Goal: Task Accomplishment & Management: Complete application form

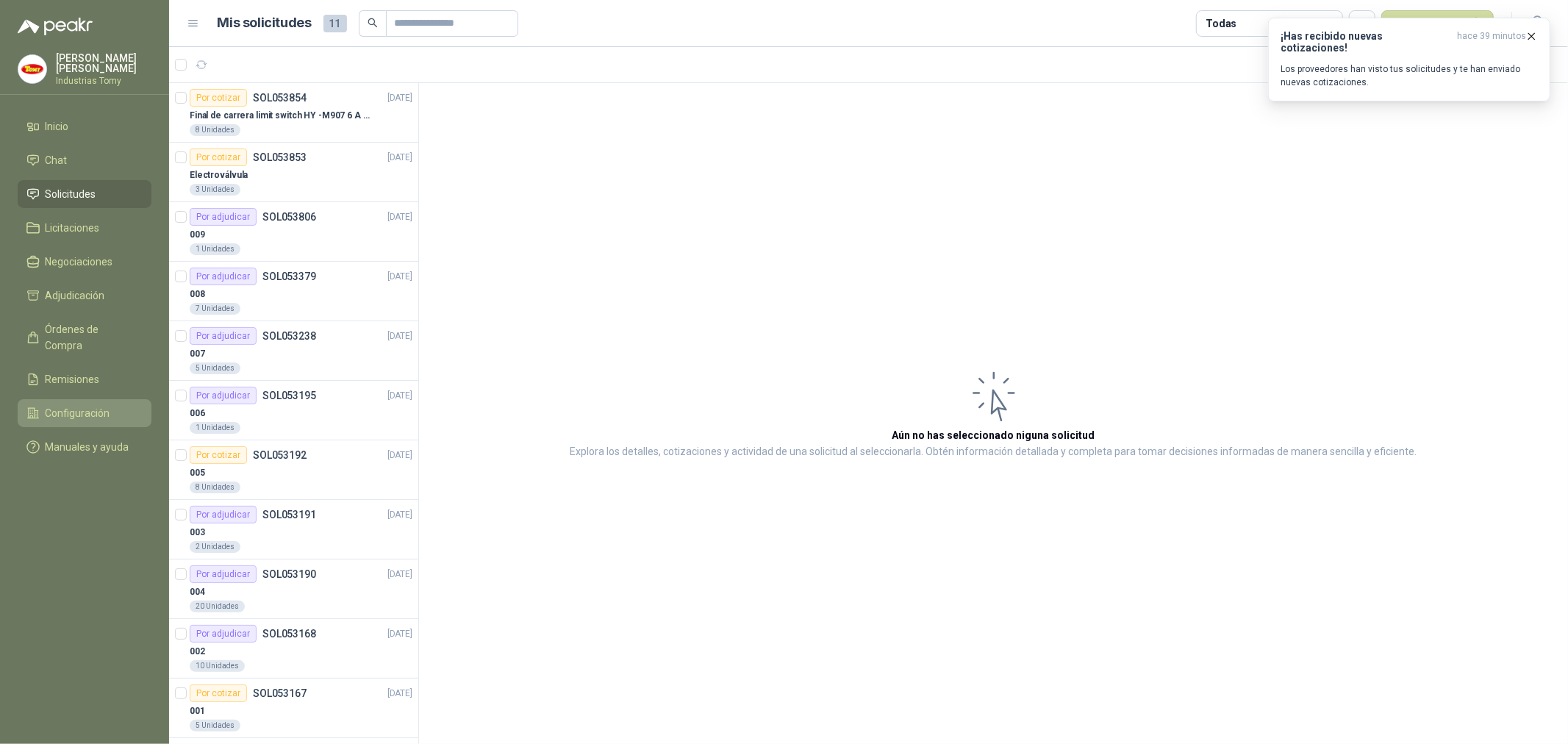
click at [79, 399] on link "Configuración" at bounding box center [84, 413] width 134 height 28
click at [79, 405] on span "Configuración" at bounding box center [78, 413] width 65 height 17
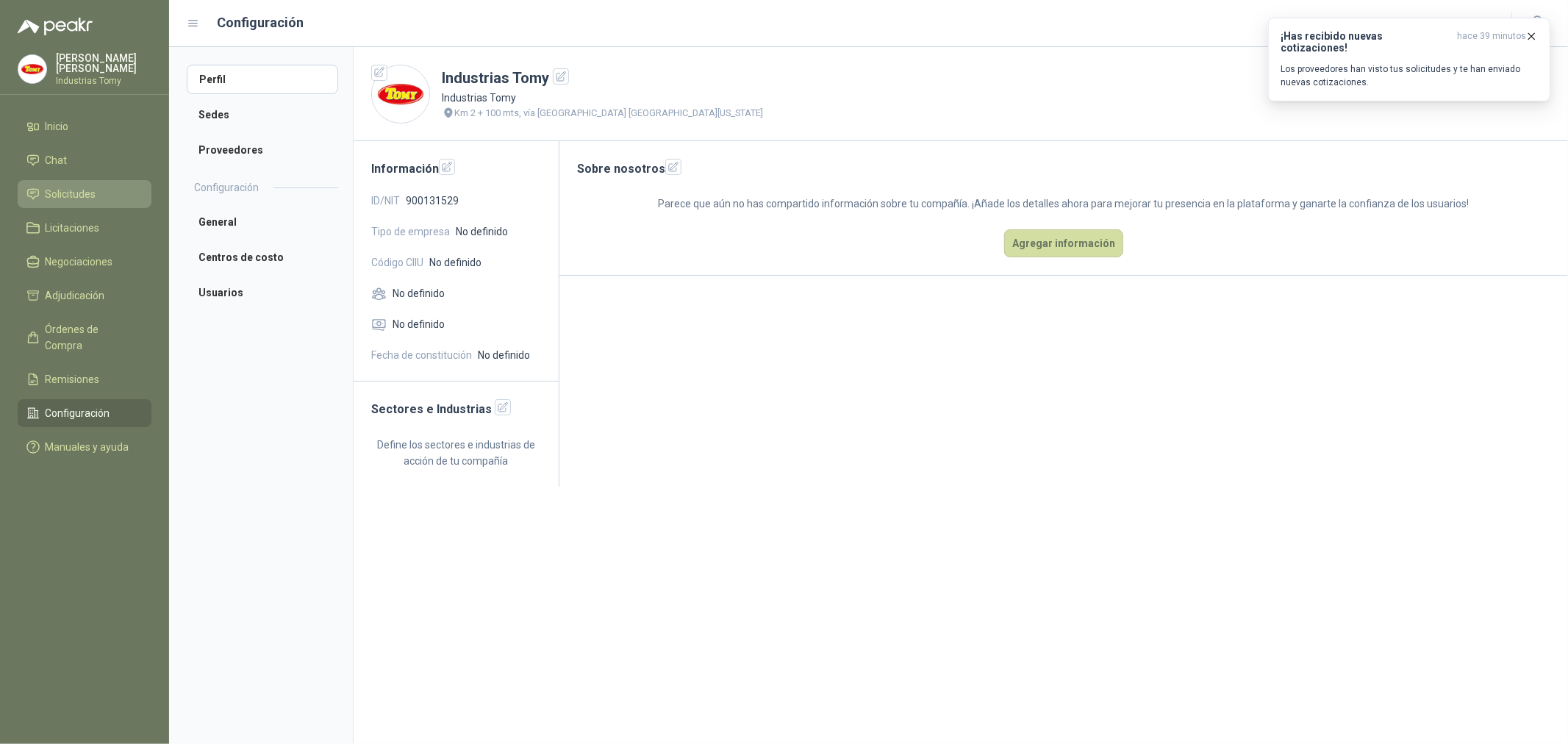
click at [90, 191] on span "Solicitudes" at bounding box center [71, 193] width 50 height 17
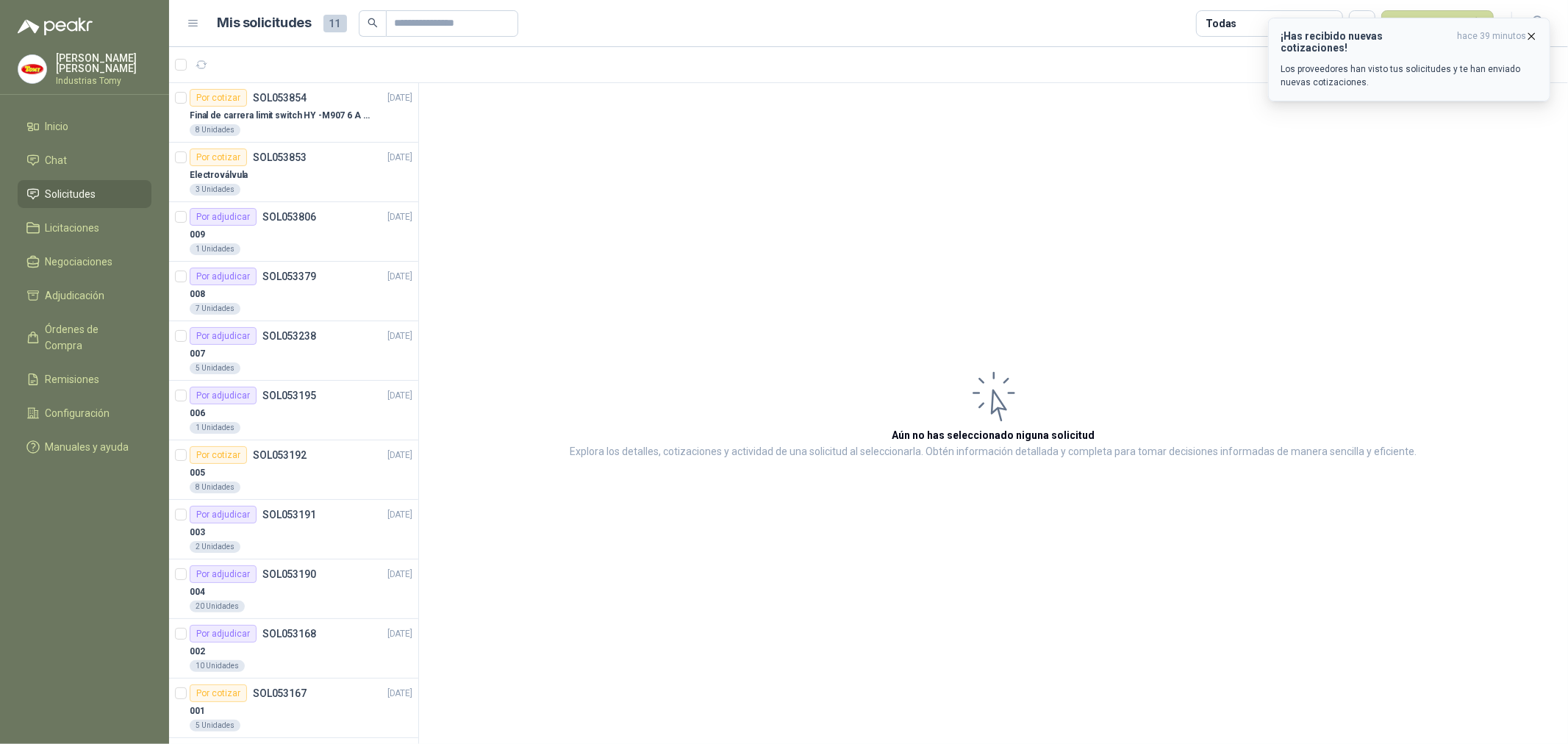
click at [1533, 31] on icon "button" at bounding box center [1532, 36] width 13 height 13
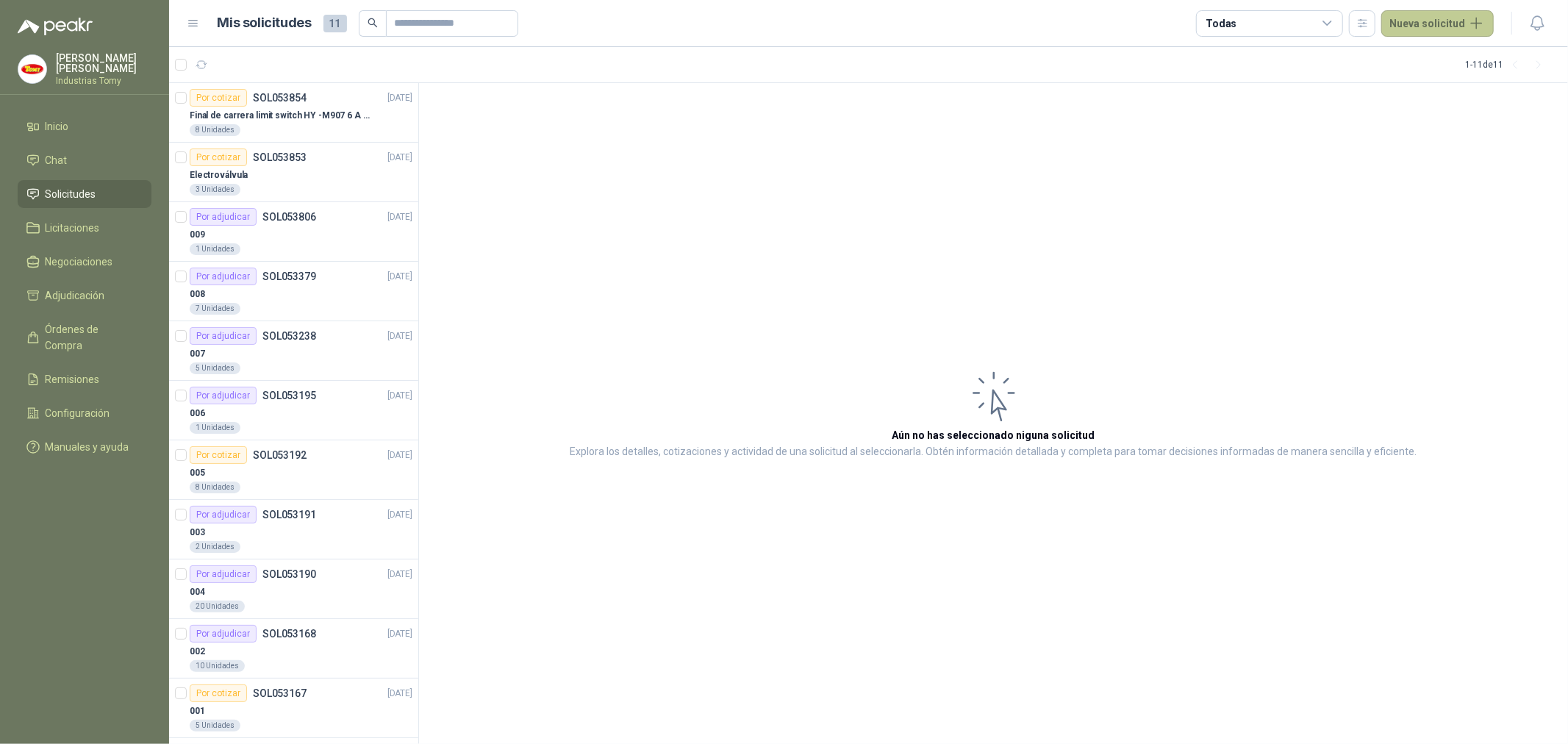
click at [1436, 22] on button "Nueva solicitud" at bounding box center [1437, 24] width 113 height 27
click at [1454, 84] on link "Solicitud grupal" at bounding box center [1455, 84] width 125 height 26
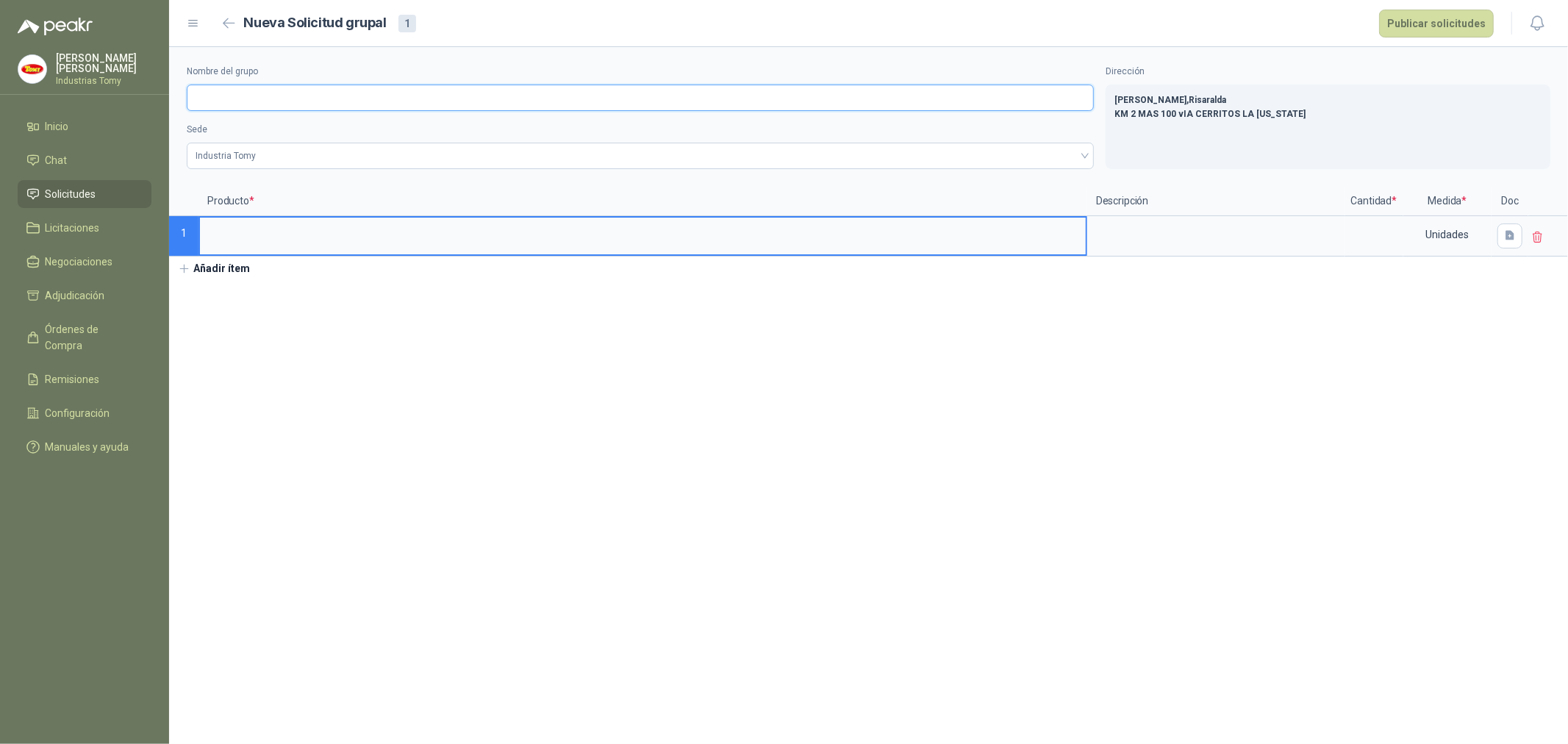
click at [253, 90] on input "Nombre del grupo" at bounding box center [640, 98] width 907 height 27
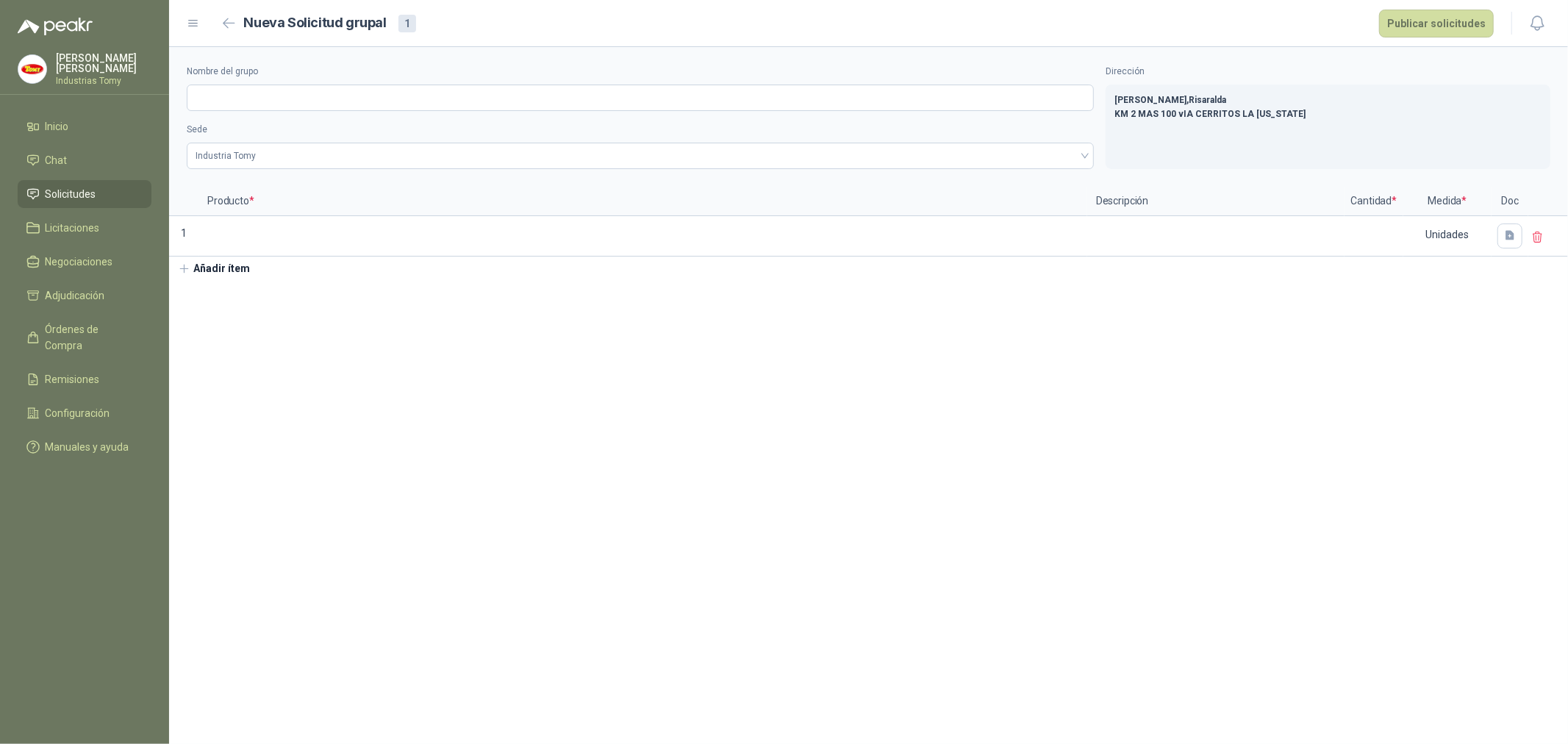
click at [377, 340] on section "Nombre del grupo Sede Industria Tomy Dirección Pereira , [GEOGRAPHIC_DATA] KM 2…" at bounding box center [869, 396] width 1399 height 697
click at [1452, 26] on button "Publicar solicitudes" at bounding box center [1437, 24] width 115 height 28
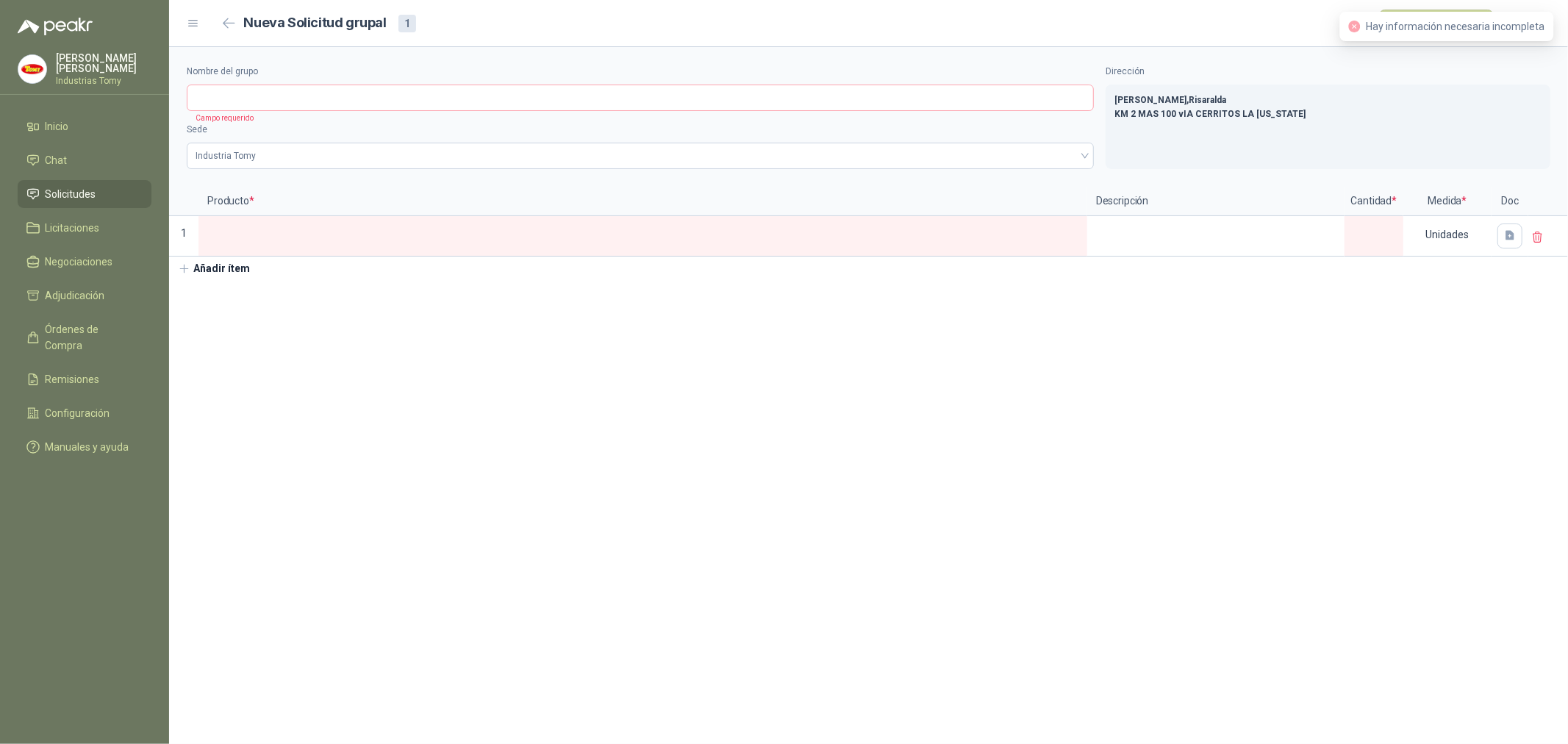
click at [81, 186] on span "Solicitudes" at bounding box center [71, 193] width 50 height 17
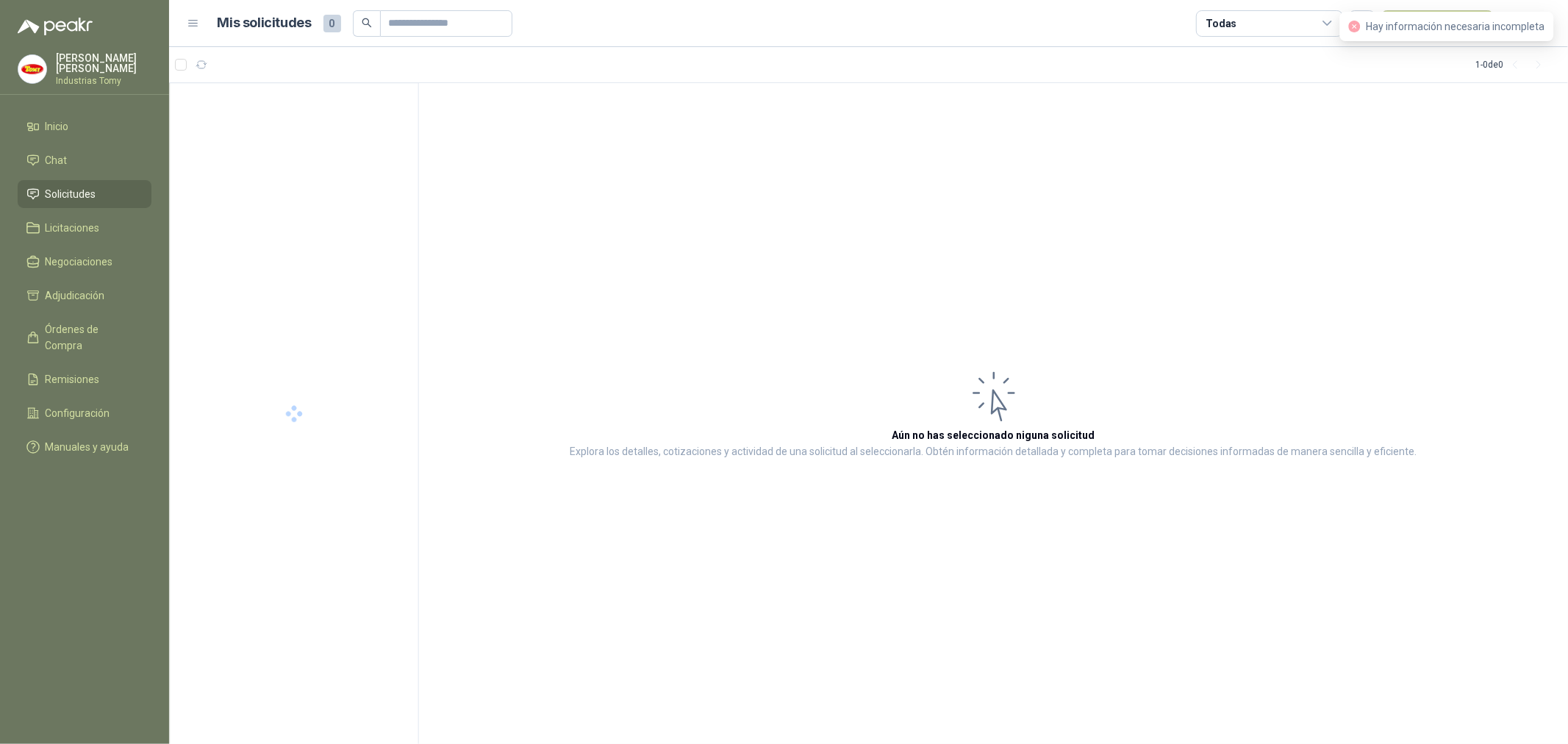
click at [77, 189] on span "Solicitudes" at bounding box center [71, 193] width 50 height 17
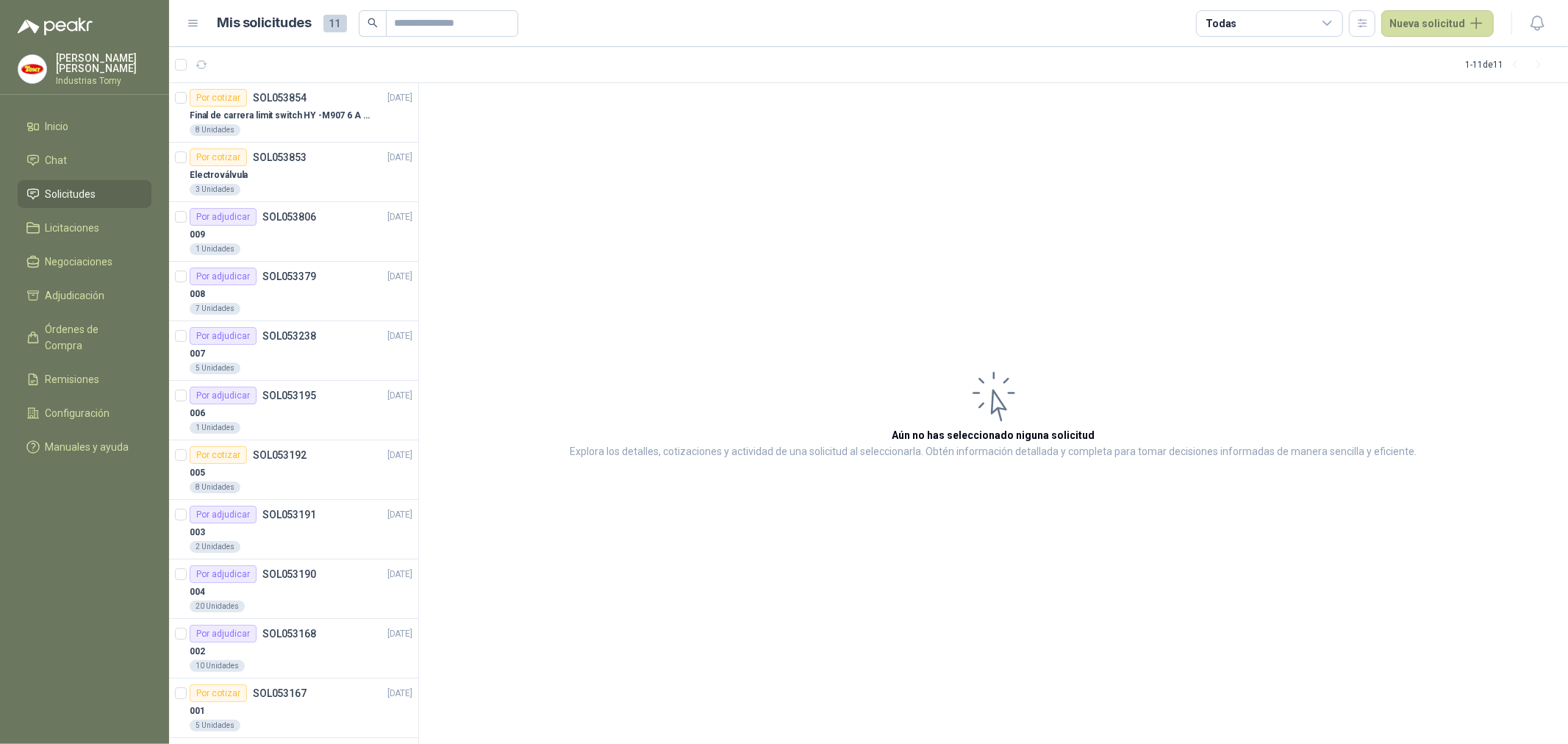
click at [1413, 134] on article "Aún no has seleccionado niguna solicitud Explora los detalles, cotizaciones y a…" at bounding box center [994, 414] width 1149 height 661
click at [1478, 18] on button "Nueva solicitud" at bounding box center [1437, 24] width 113 height 27
click at [1451, 53] on link "Solicitud" at bounding box center [1455, 58] width 125 height 26
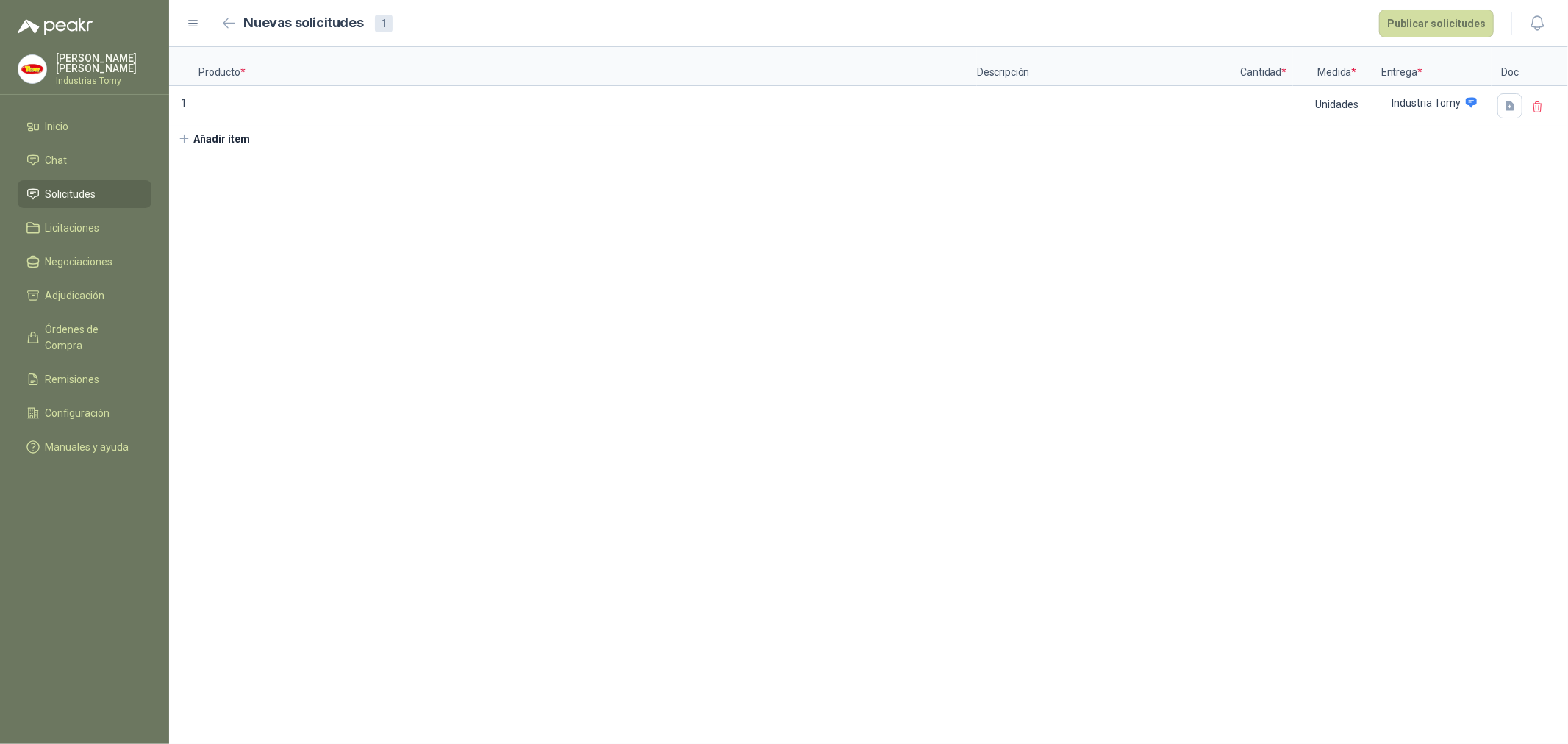
click at [949, 291] on section "Producto * Descripción Cantidad * Medida * Entrega * Doc 1 Unidades Industria T…" at bounding box center [869, 396] width 1399 height 697
click at [1101, 230] on section "Producto * Descripción Cantidad * Medida * Entrega * Doc 1 Unidades Industria T…" at bounding box center [869, 396] width 1399 height 697
click at [90, 371] on span "Remisiones" at bounding box center [72, 379] width 54 height 17
click at [87, 405] on span "Configuración" at bounding box center [78, 413] width 65 height 17
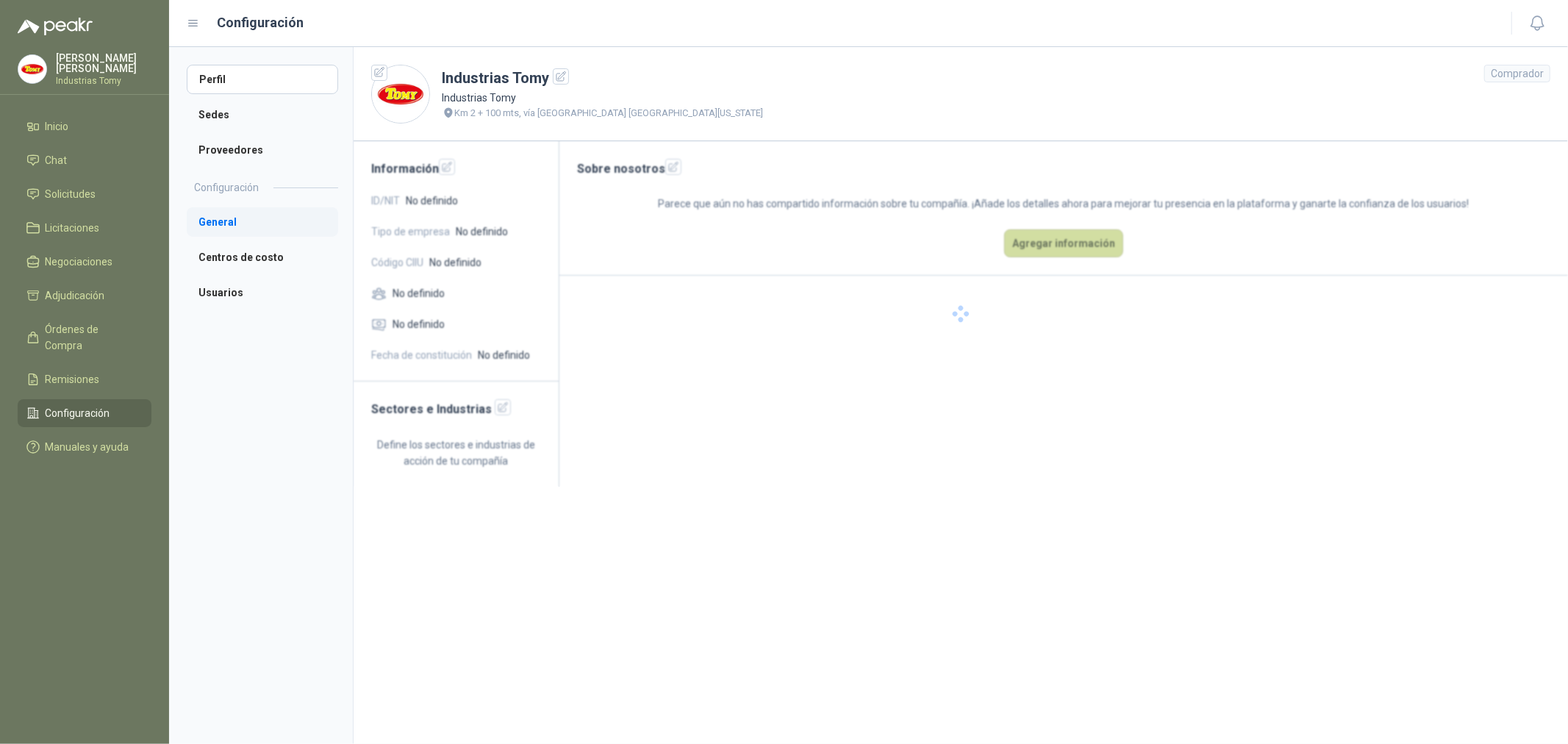
click at [267, 222] on li "General" at bounding box center [262, 222] width 152 height 29
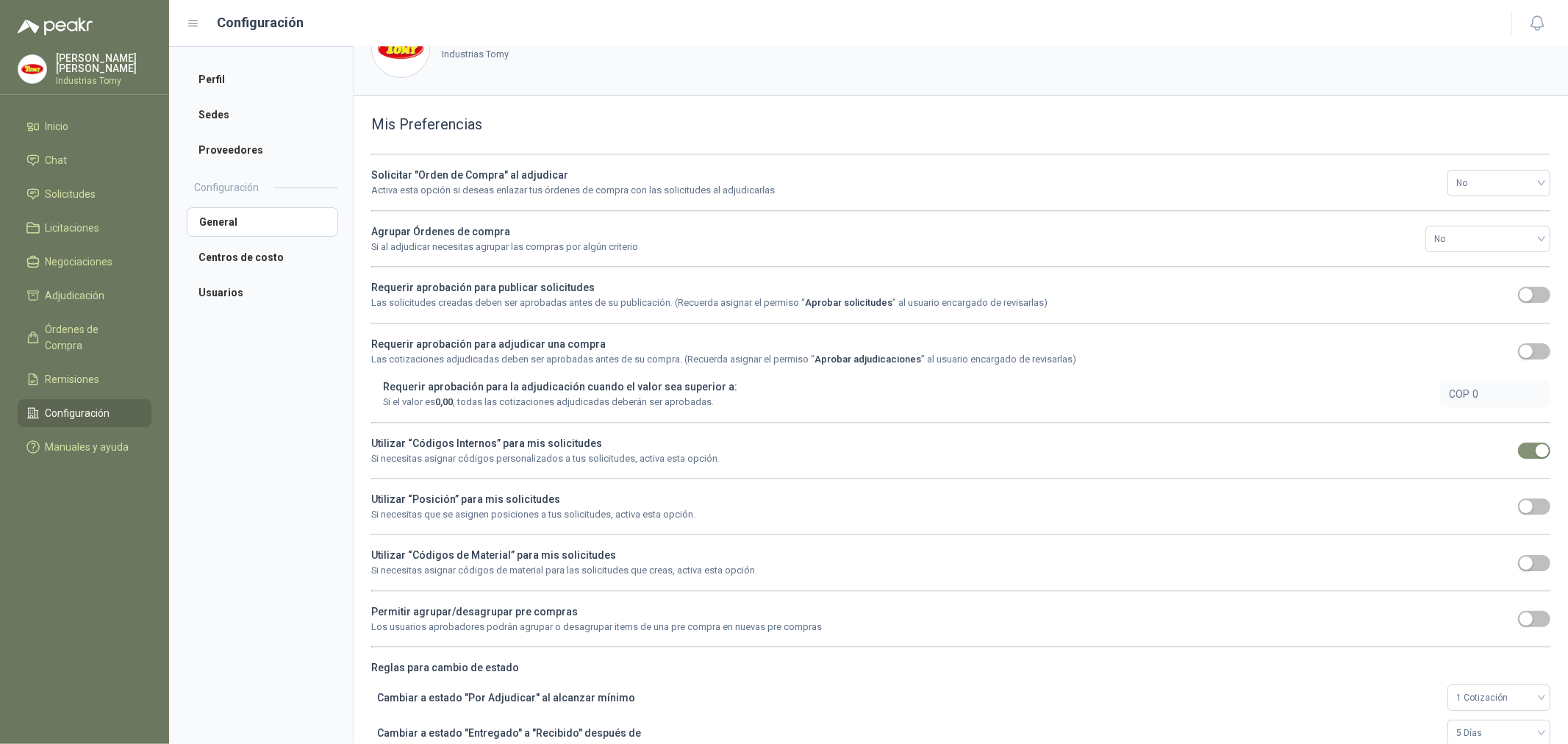
scroll to position [67, 0]
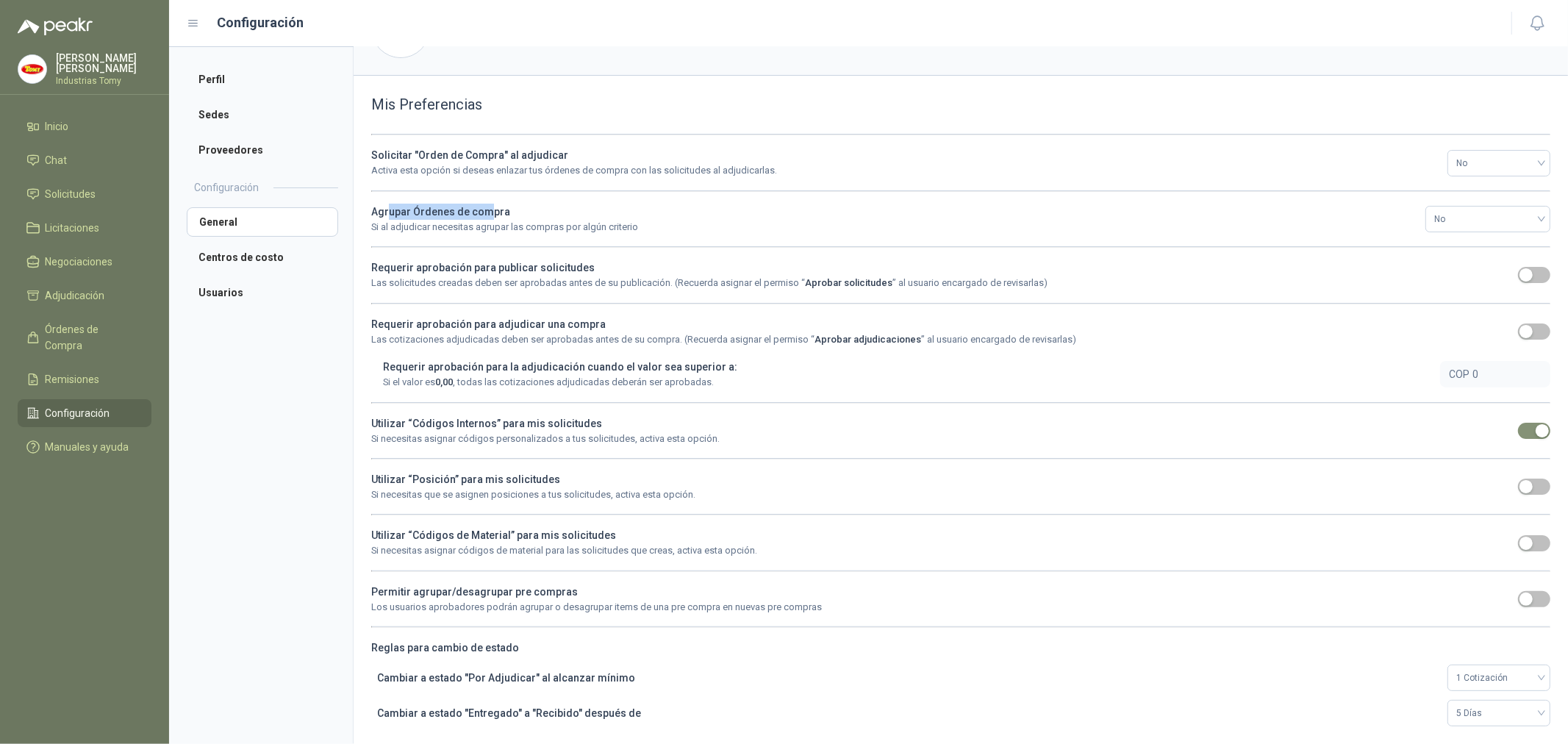
drag, startPoint x: 386, startPoint y: 210, endPoint x: 485, endPoint y: 199, distance: 99.6
click at [485, 199] on div "Solicitar "Orden de Compra" al adjudicar Activa esta opción si deseas enlazar t…" at bounding box center [961, 429] width 1179 height 592
drag, startPoint x: 571, startPoint y: 254, endPoint x: 581, endPoint y: 270, distance: 18.9
click at [590, 260] on div "Requerir aprobación para publicar solicitudes Las solicitudes creadas deben ser…" at bounding box center [940, 274] width 1138 height 31
drag, startPoint x: 505, startPoint y: 317, endPoint x: 539, endPoint y: 370, distance: 63.0
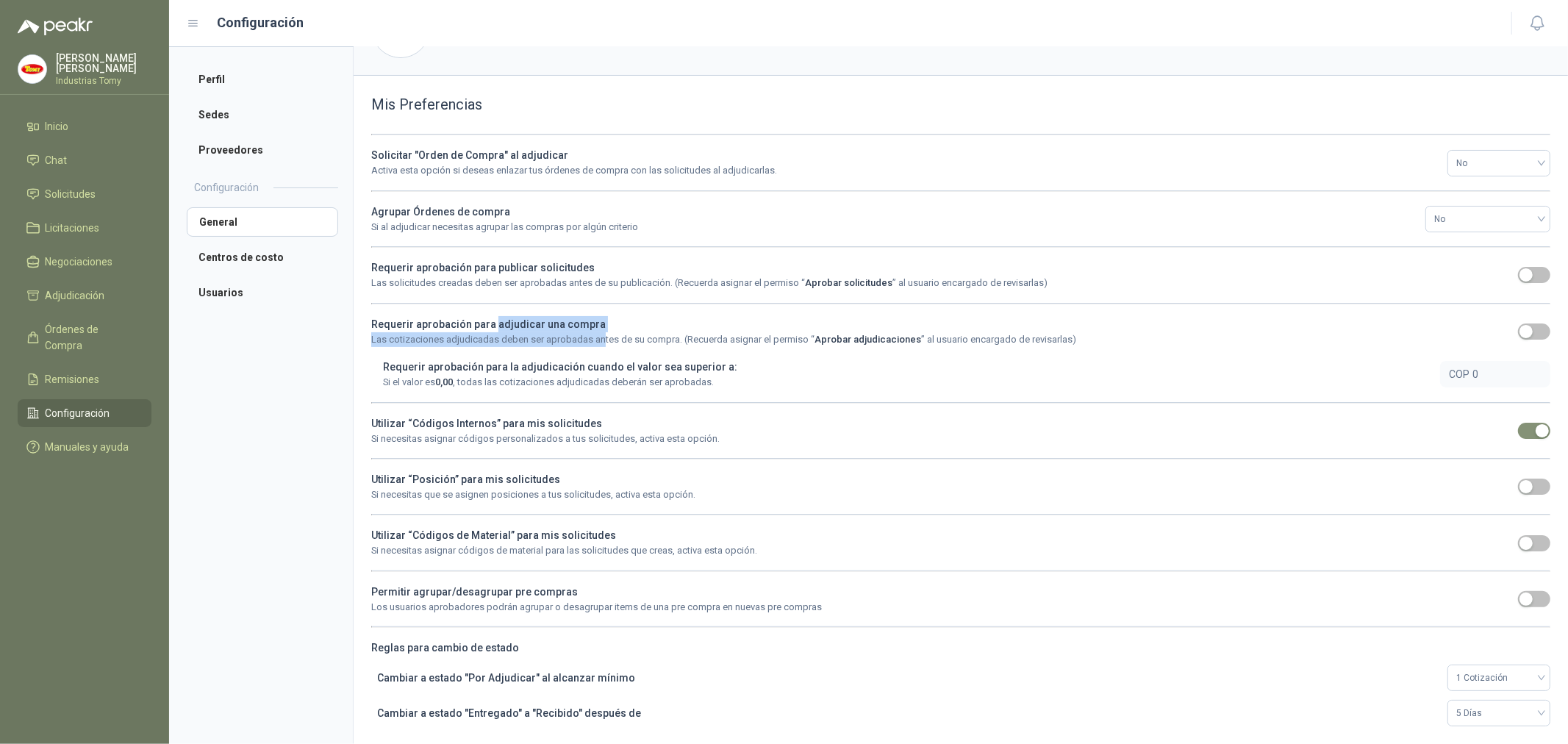
click at [598, 340] on div "Solicitar "Orden de Compra" al adjudicar Activa esta opción si deseas enlazar t…" at bounding box center [961, 429] width 1179 height 592
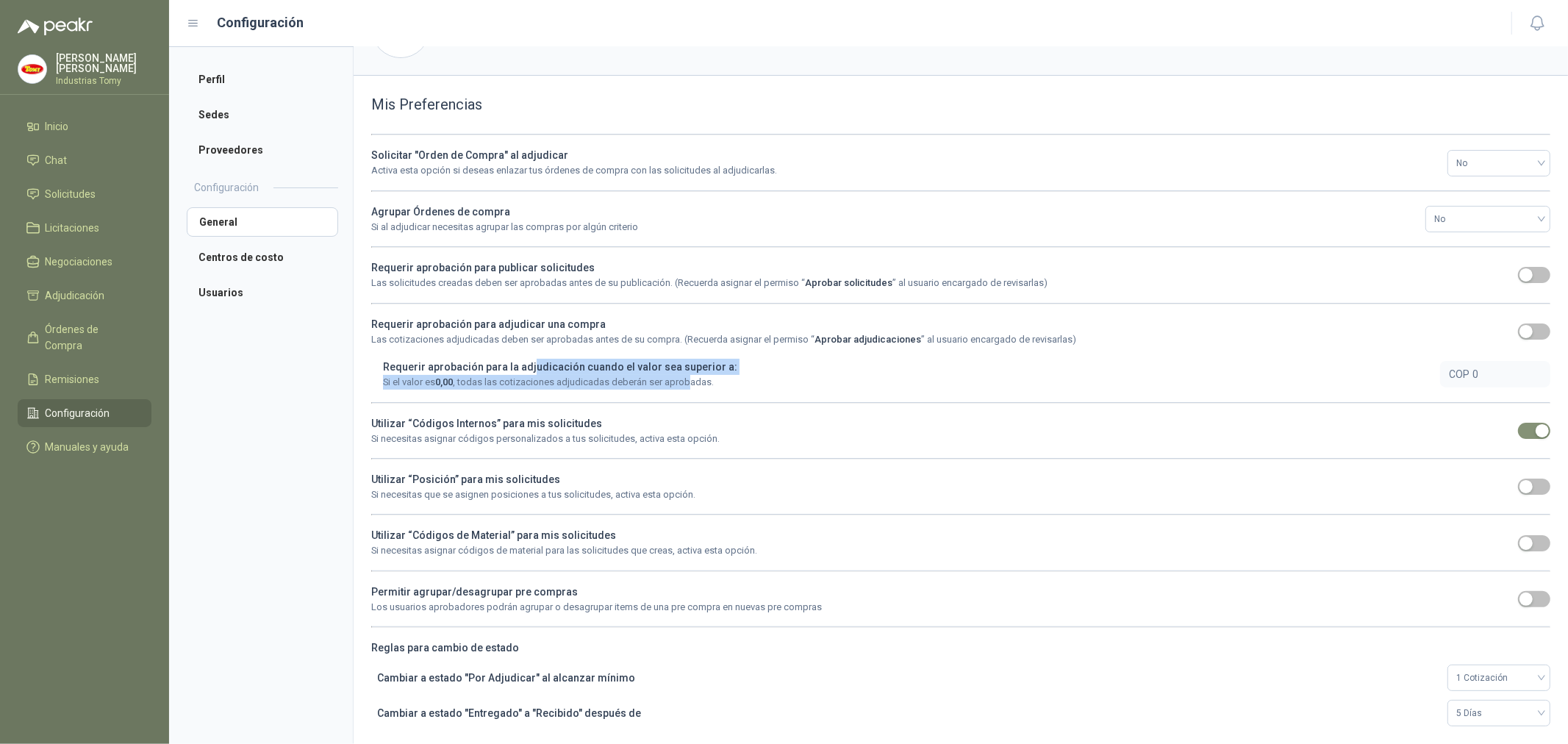
drag, startPoint x: 533, startPoint y: 371, endPoint x: 622, endPoint y: 432, distance: 107.9
click at [688, 377] on div "Requerir aprobación para la adjudicación cuando el valor sea superior a: Si el …" at bounding box center [907, 374] width 1049 height 31
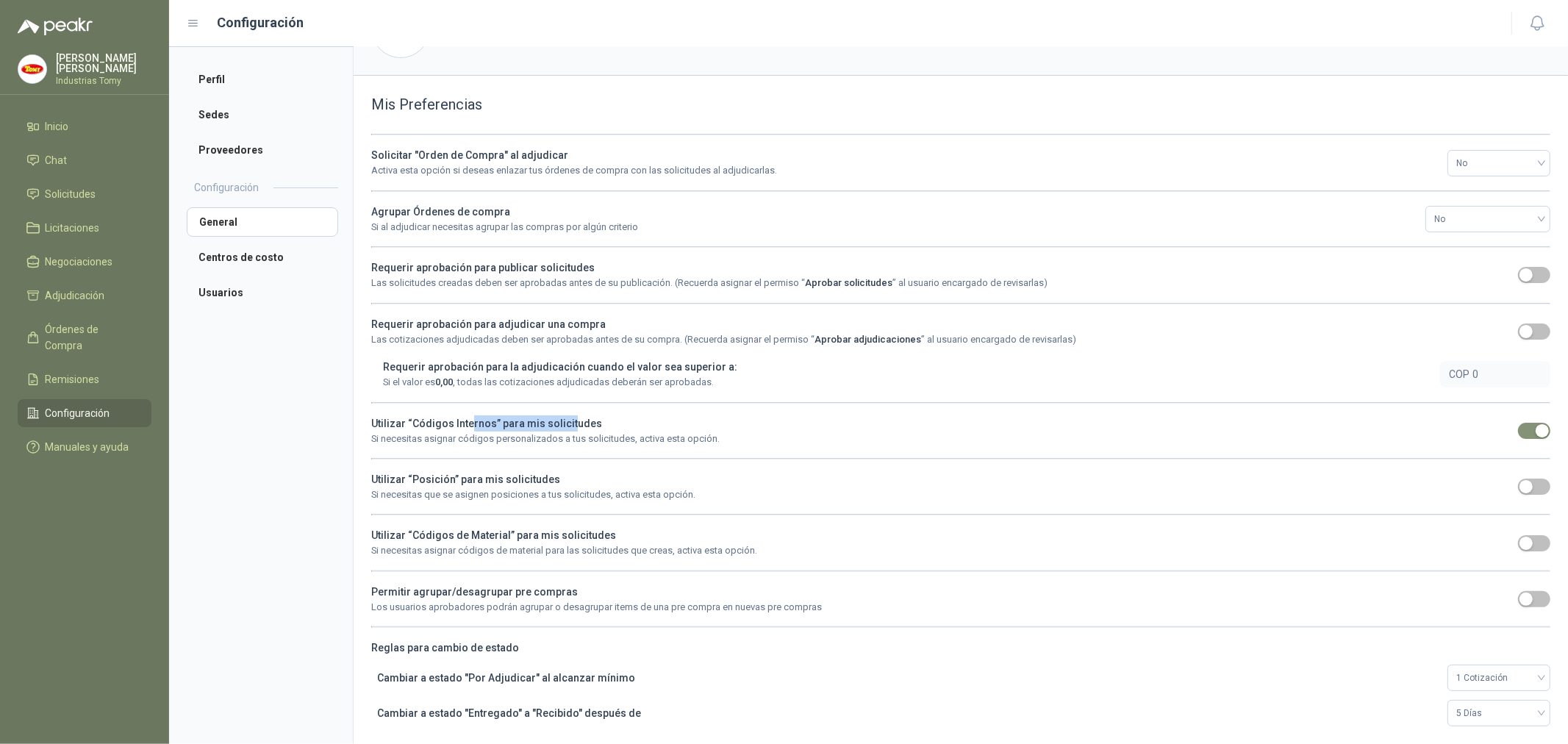
drag, startPoint x: 468, startPoint y: 427, endPoint x: 520, endPoint y: 453, distance: 58.1
click at [566, 415] on div "Utilizar “Códigos Internos” para mis solicitudes Si necesitas asignar códigos p…" at bounding box center [940, 430] width 1138 height 31
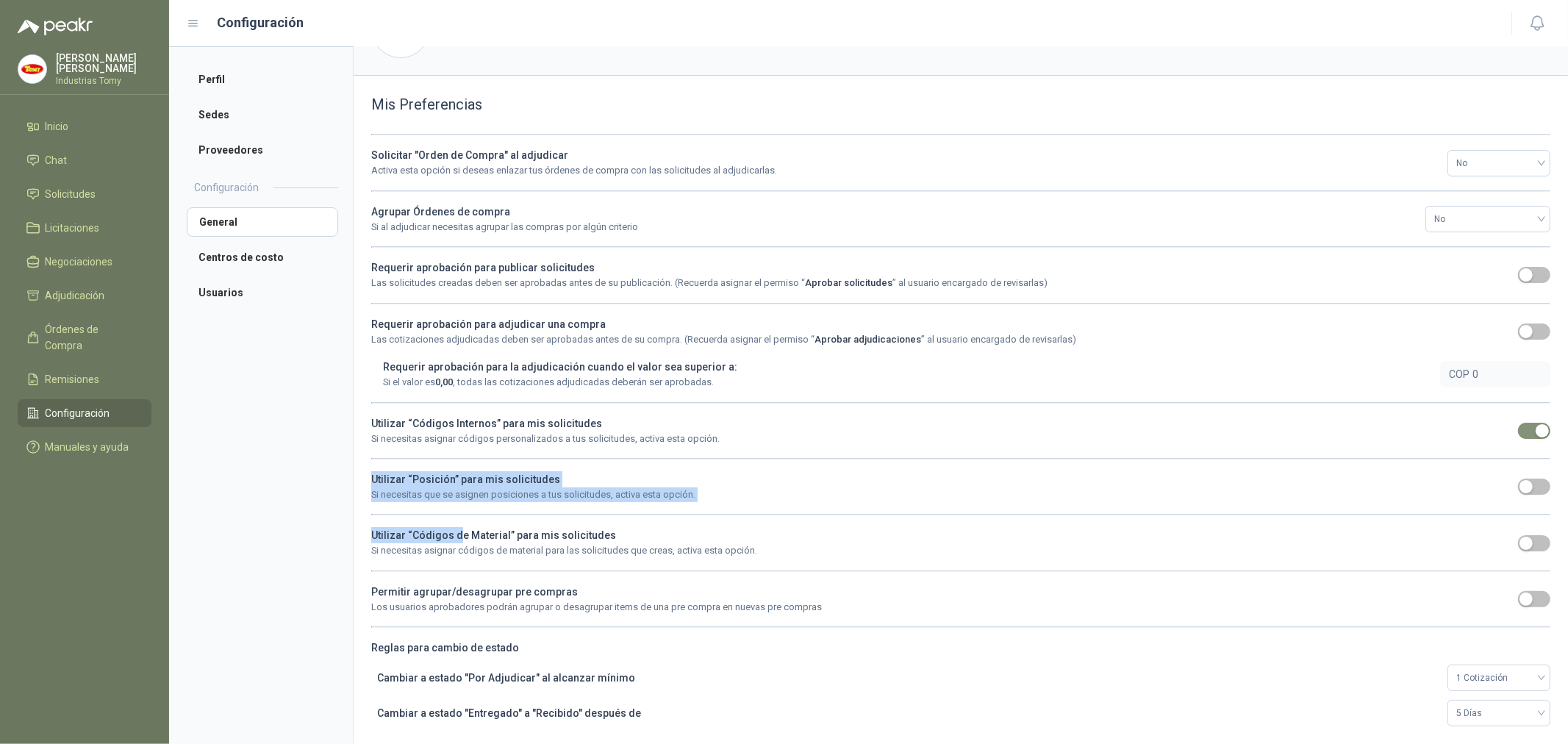
drag, startPoint x: 462, startPoint y: 532, endPoint x: 597, endPoint y: 514, distance: 136.2
click at [597, 514] on div "Solicitar "Orden de Compra" al adjudicar Activa esta opción si deseas enlazar t…" at bounding box center [961, 429] width 1179 height 592
drag, startPoint x: 428, startPoint y: 595, endPoint x: 575, endPoint y: 588, distance: 147.2
click at [575, 588] on div "Permitir agrupar/desagrupar pre compras Los usuarios aprobadores podrán agrupar…" at bounding box center [940, 599] width 1138 height 31
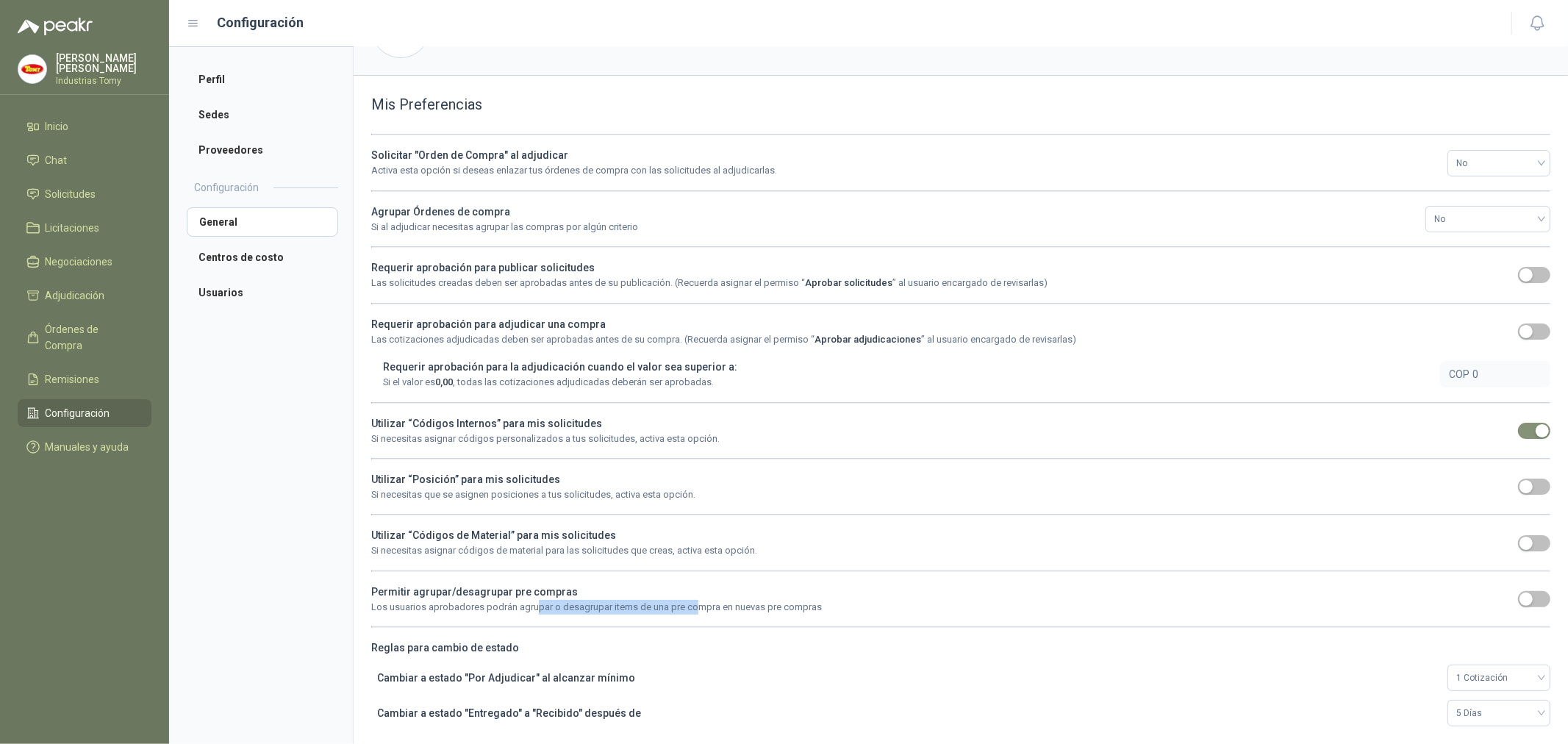
drag, startPoint x: 533, startPoint y: 606, endPoint x: 706, endPoint y: 608, distance: 173.0
click at [706, 608] on p "Los usuarios aprobadores podrán agrupar o desagrupar items de una pre compra en…" at bounding box center [940, 607] width 1138 height 15
drag, startPoint x: 855, startPoint y: 589, endPoint x: 872, endPoint y: 584, distance: 17.7
click at [872, 584] on div "Permitir agrupar/desagrupar pre compras Los usuarios aprobadores podrán agrupar…" at bounding box center [940, 599] width 1138 height 31
drag, startPoint x: 445, startPoint y: 653, endPoint x: 543, endPoint y: 645, distance: 98.3
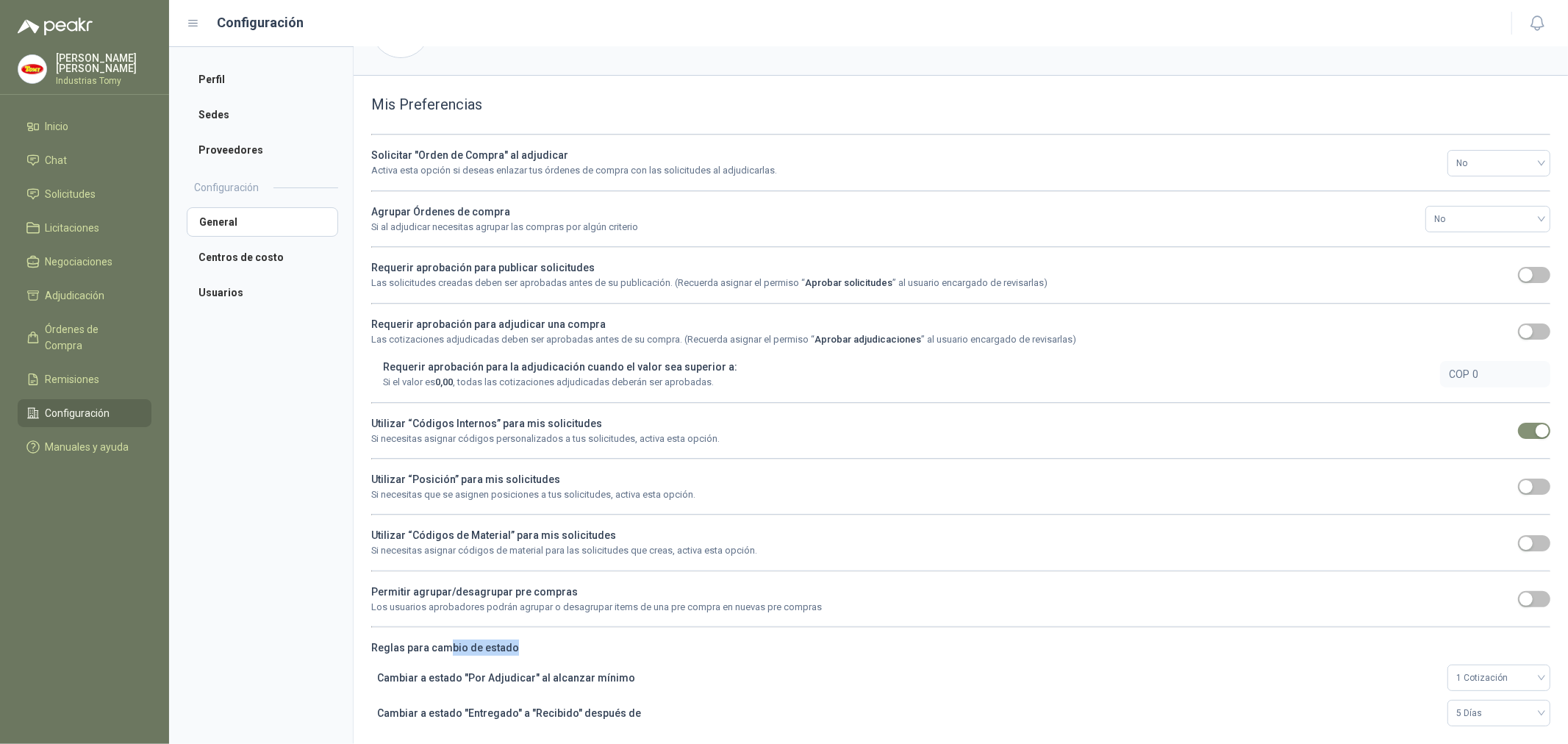
click at [540, 645] on b "Reglas para cambio de estado" at bounding box center [961, 647] width 1179 height 17
drag, startPoint x: 546, startPoint y: 592, endPoint x: 510, endPoint y: 595, distance: 36.1
click at [510, 595] on b "Permitir agrupar/desagrupar pre compras" at bounding box center [474, 591] width 207 height 12
drag, startPoint x: 555, startPoint y: 582, endPoint x: 689, endPoint y: 623, distance: 140.1
click at [556, 584] on div "Permitir agrupar/desagrupar pre compras Los usuarios aprobadores podrán agrupar…" at bounding box center [940, 599] width 1138 height 31
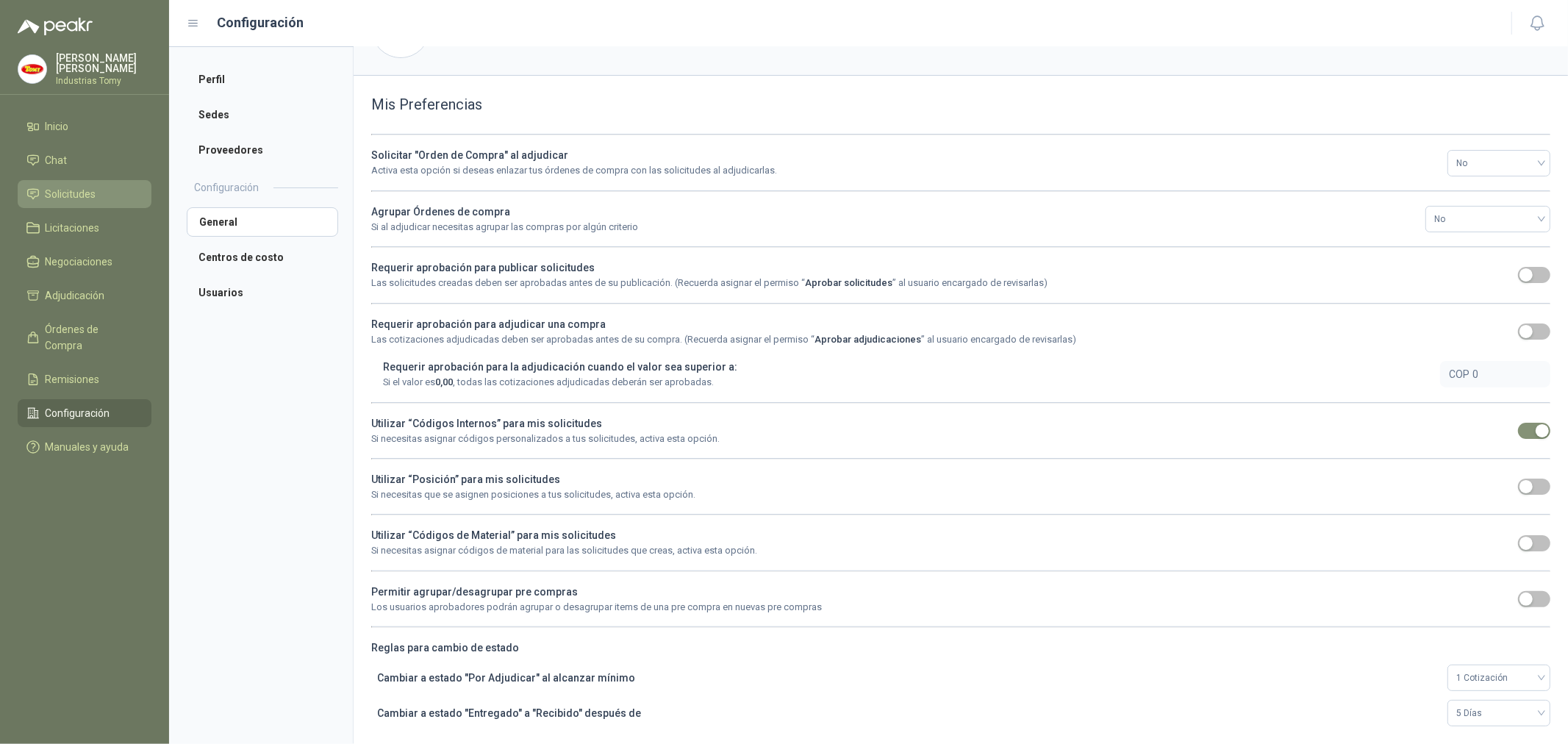
click at [87, 192] on span "Solicitudes" at bounding box center [71, 193] width 50 height 17
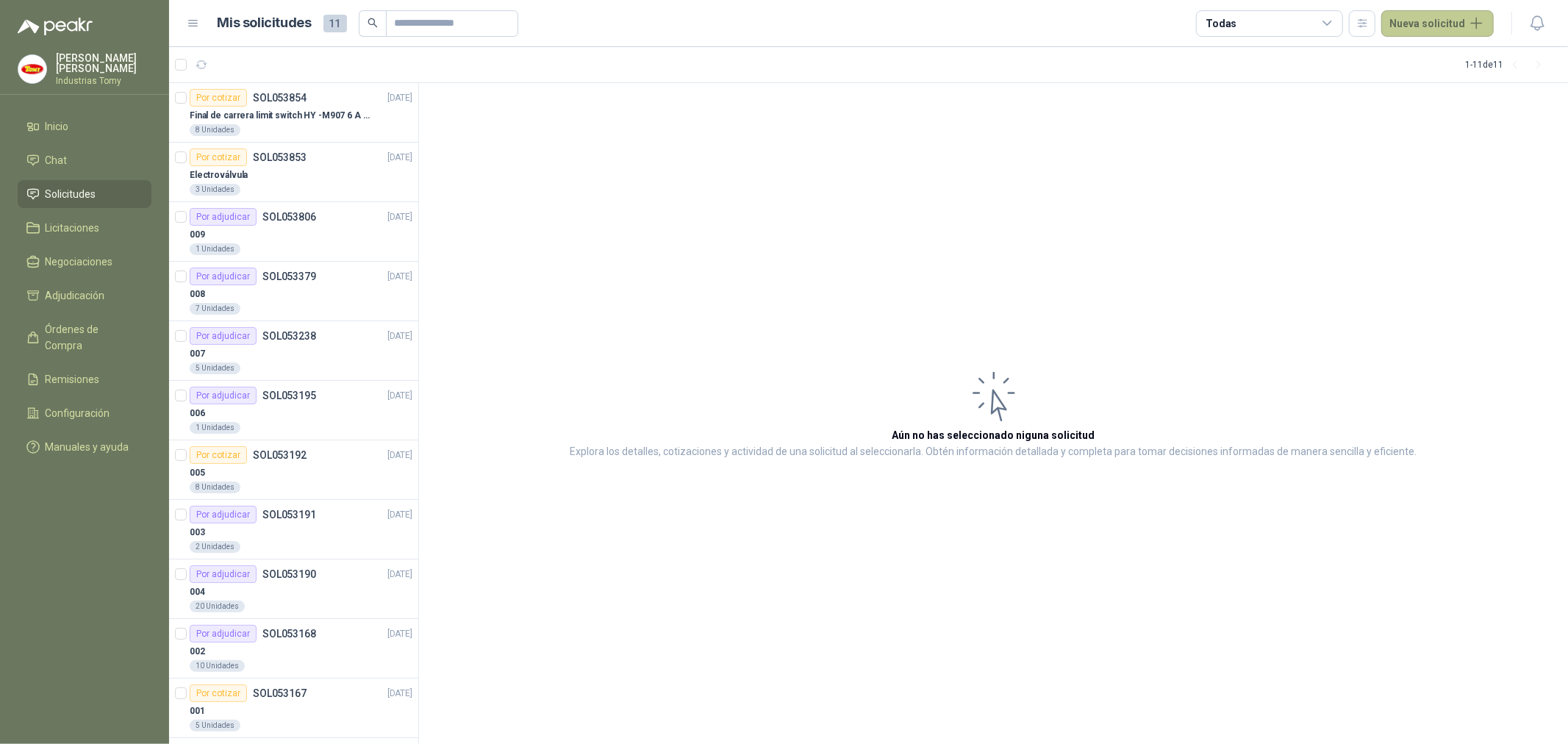
click at [1415, 22] on button "Nueva solicitud" at bounding box center [1437, 24] width 113 height 27
click at [1448, 82] on link "Solicitud grupal" at bounding box center [1455, 84] width 125 height 26
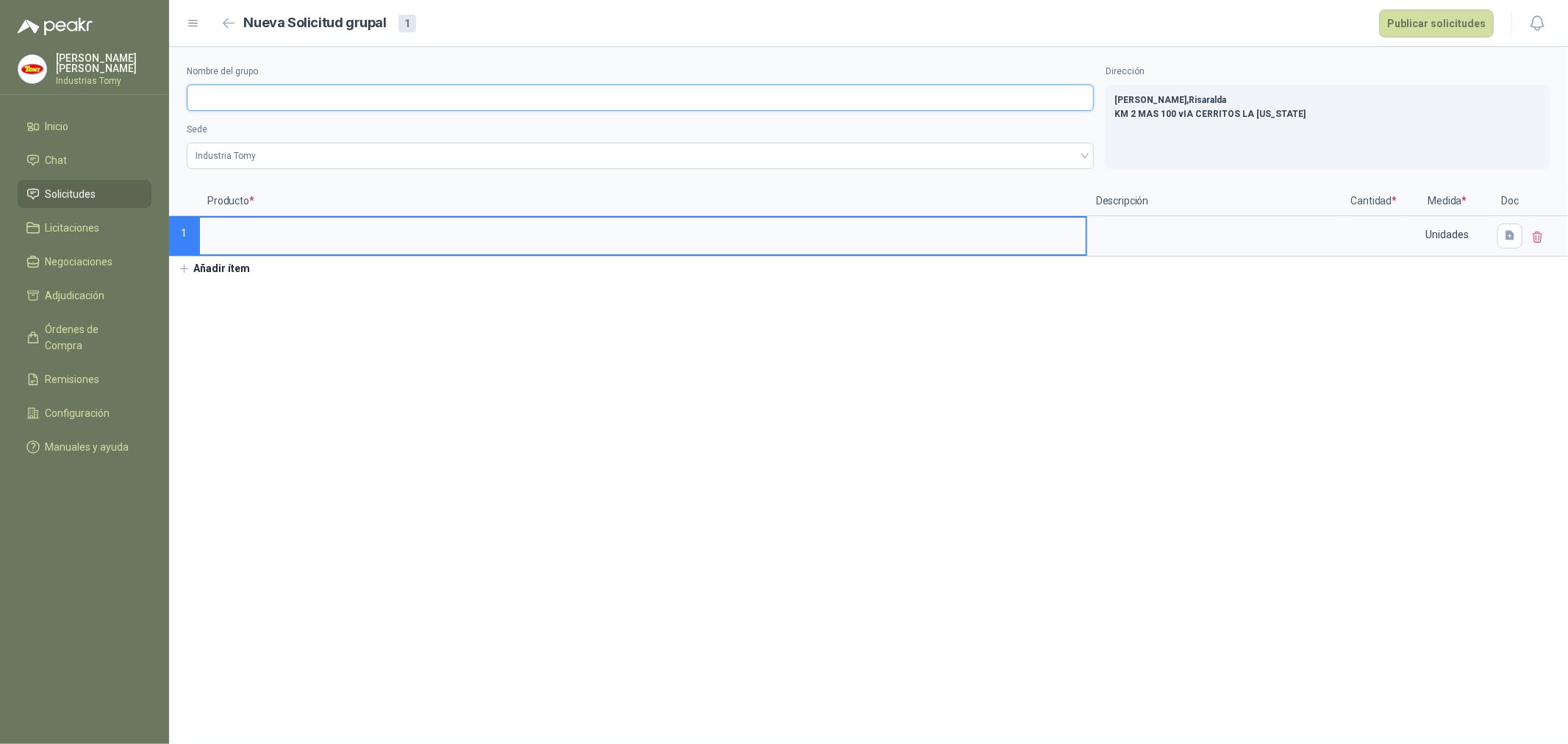
click at [280, 92] on input "Nombre del grupo" at bounding box center [640, 98] width 907 height 27
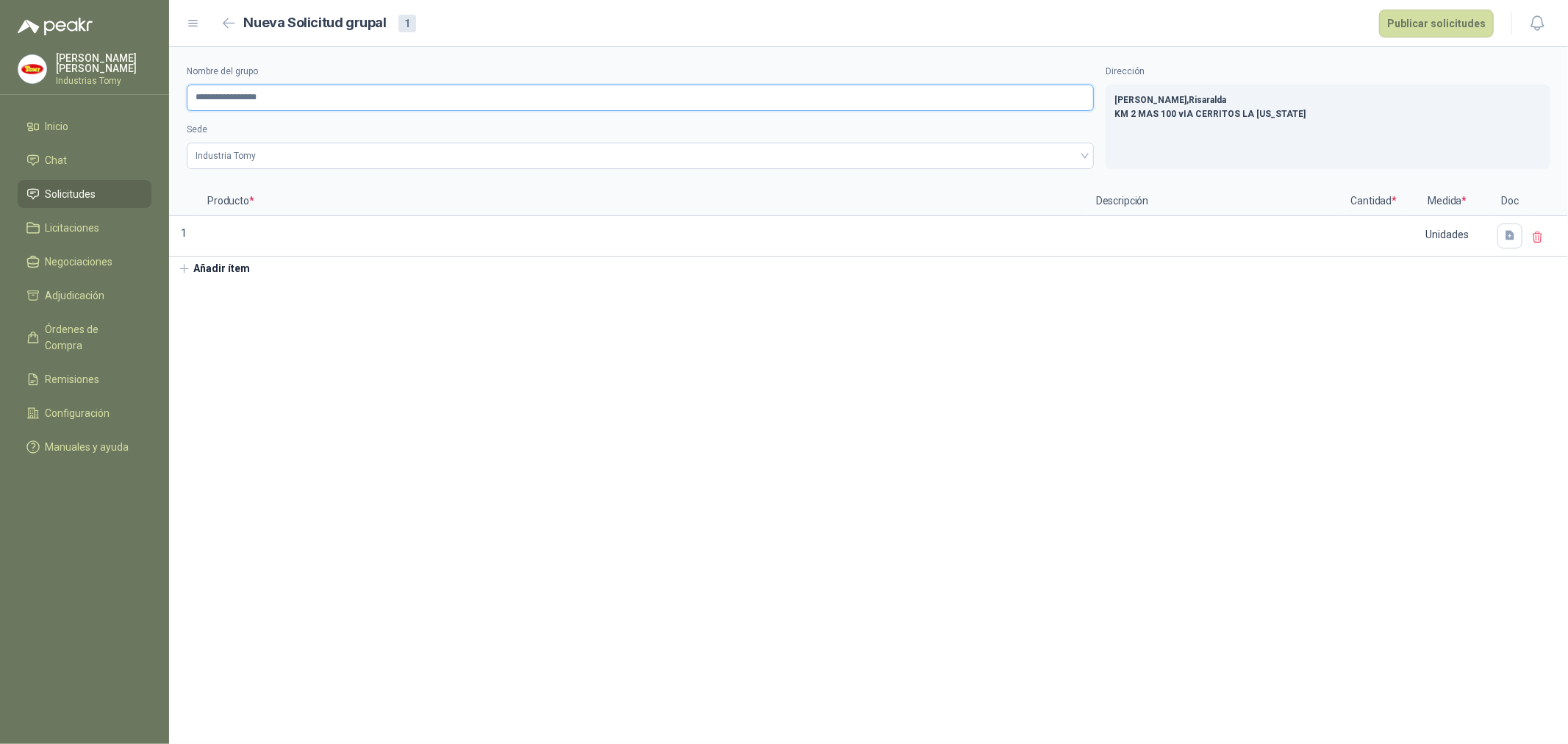
drag, startPoint x: 241, startPoint y: 98, endPoint x: 163, endPoint y: 104, distance: 78.2
click at [163, 104] on div "**********" at bounding box center [784, 372] width 1568 height 744
click at [331, 105] on input "**********" at bounding box center [640, 98] width 907 height 27
type input "**********"
click at [293, 163] on span "Industria Tomy" at bounding box center [640, 156] width 890 height 22
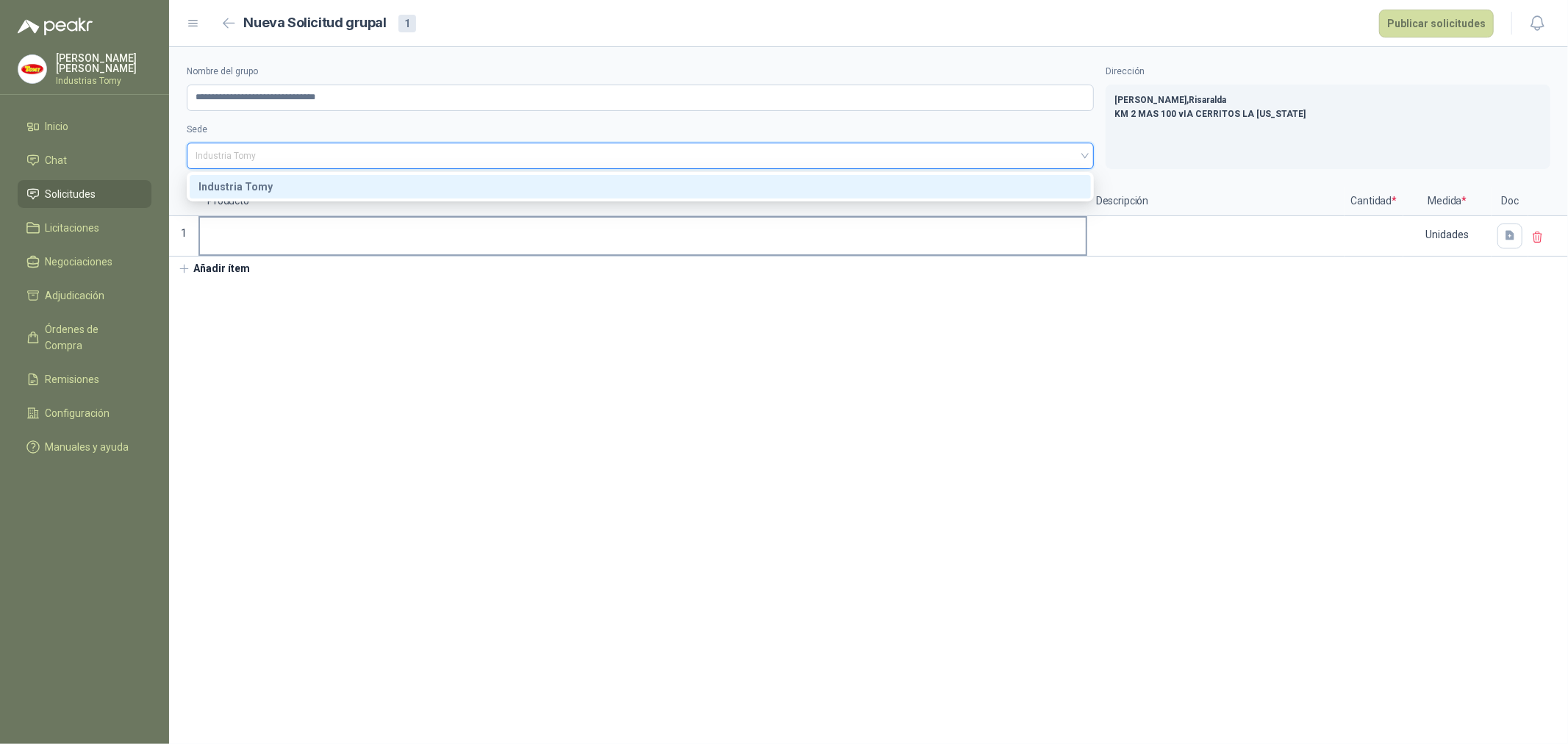
click at [272, 252] on label at bounding box center [643, 236] width 886 height 37
click at [272, 246] on input at bounding box center [643, 232] width 886 height 28
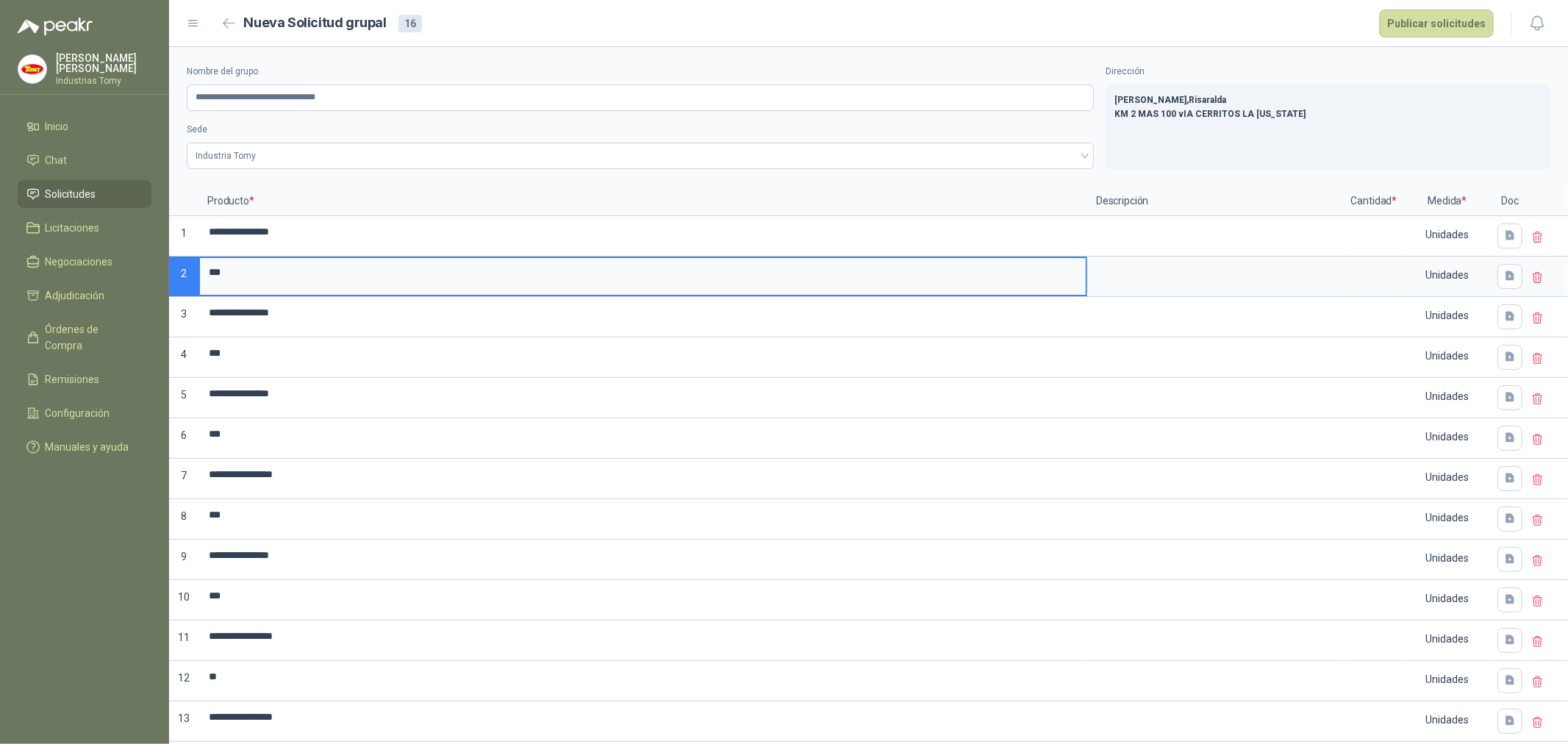
click at [423, 286] on input "**" at bounding box center [643, 272] width 886 height 28
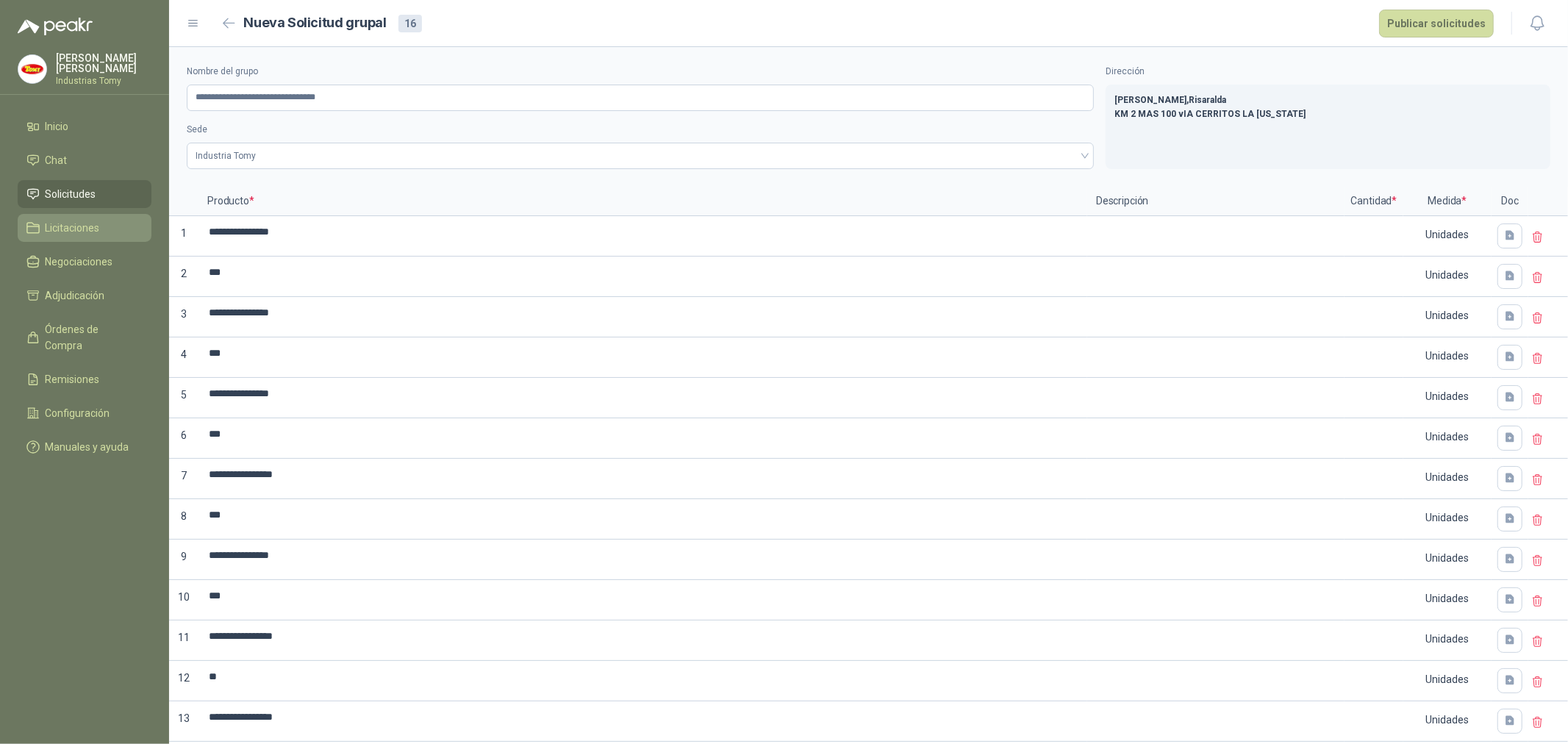
click at [92, 233] on span "Licitaciones" at bounding box center [72, 227] width 54 height 17
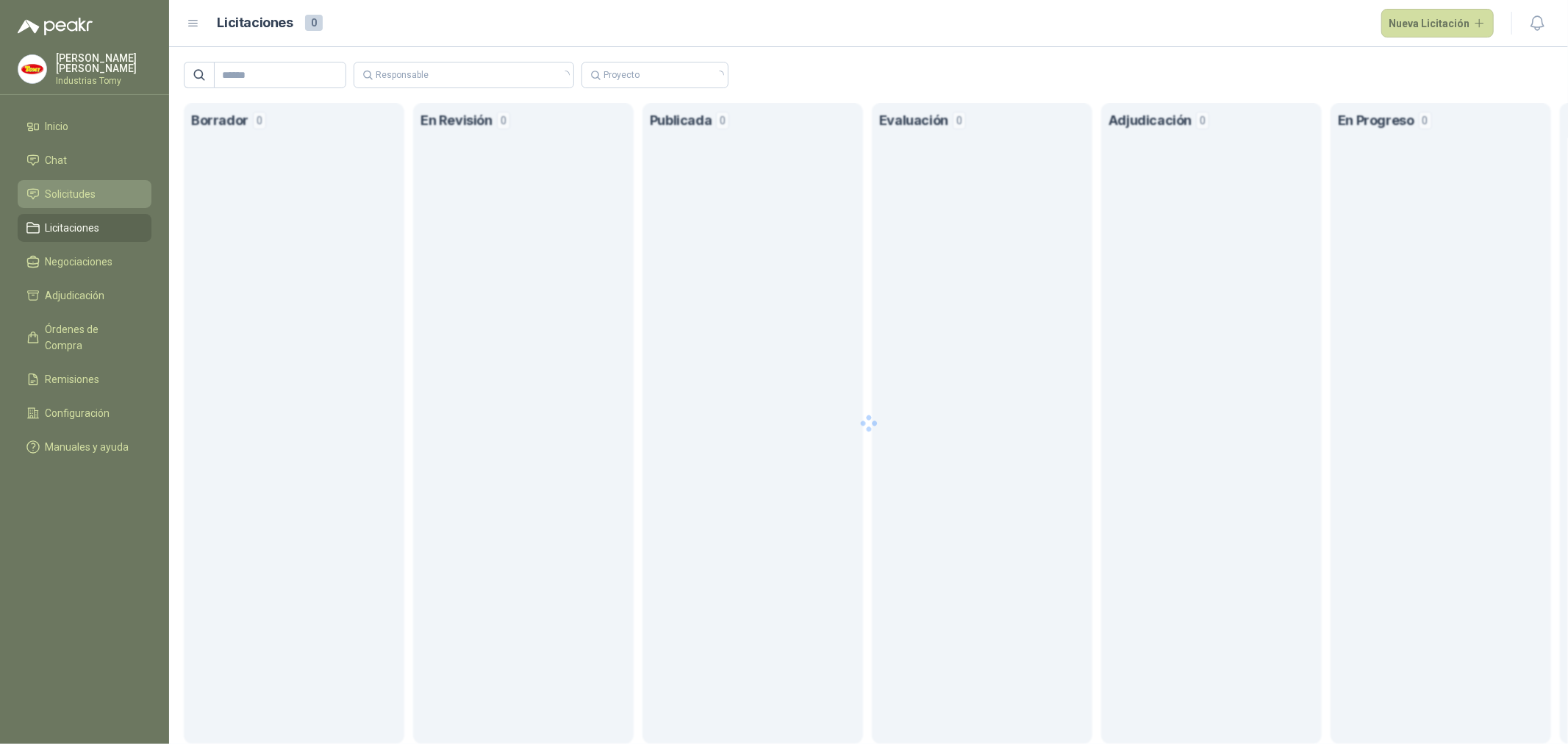
click at [101, 202] on link "Solicitudes" at bounding box center [84, 194] width 134 height 28
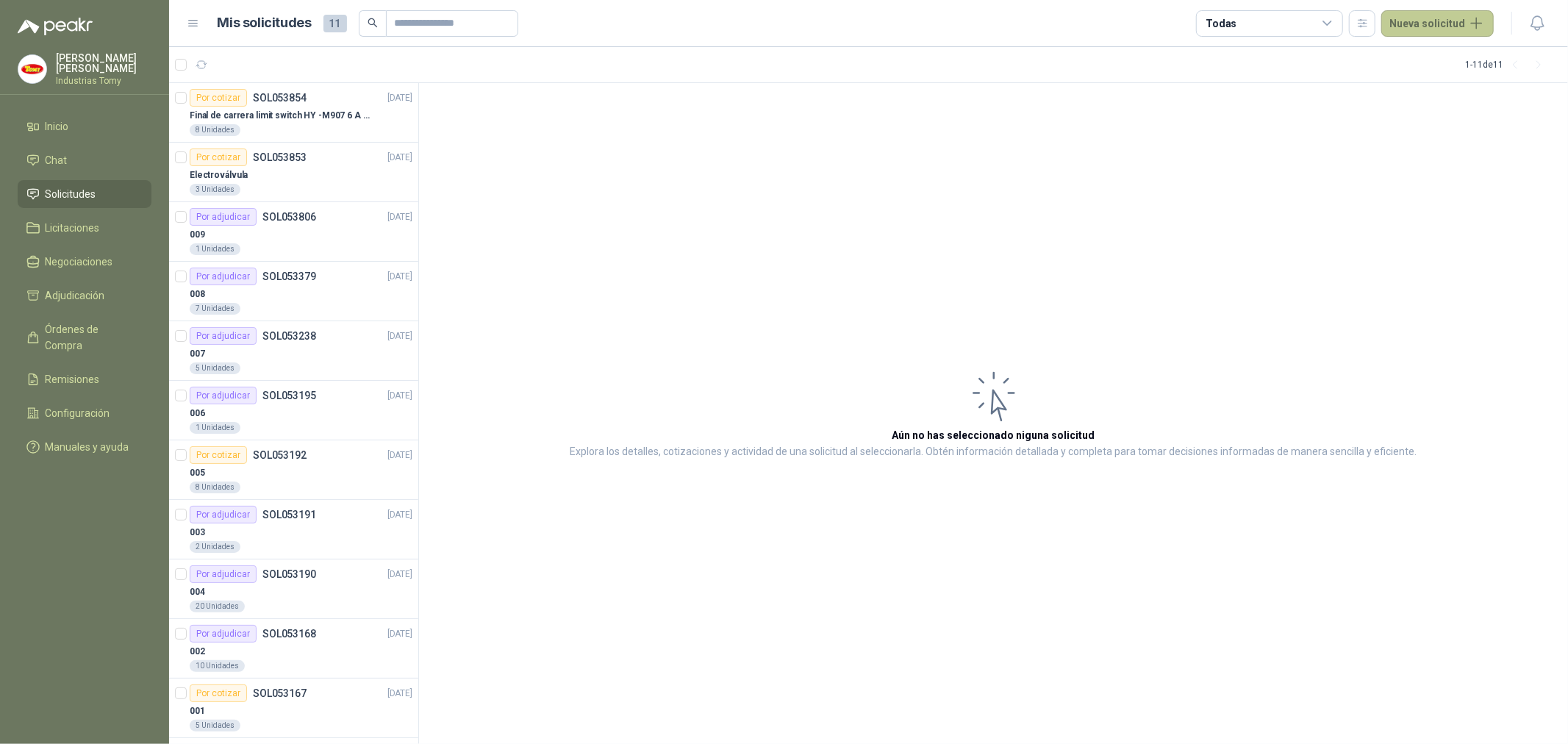
click at [1459, 19] on button "Nueva solicitud" at bounding box center [1437, 24] width 113 height 27
click at [1444, 91] on link "Solicitud grupal" at bounding box center [1455, 84] width 125 height 26
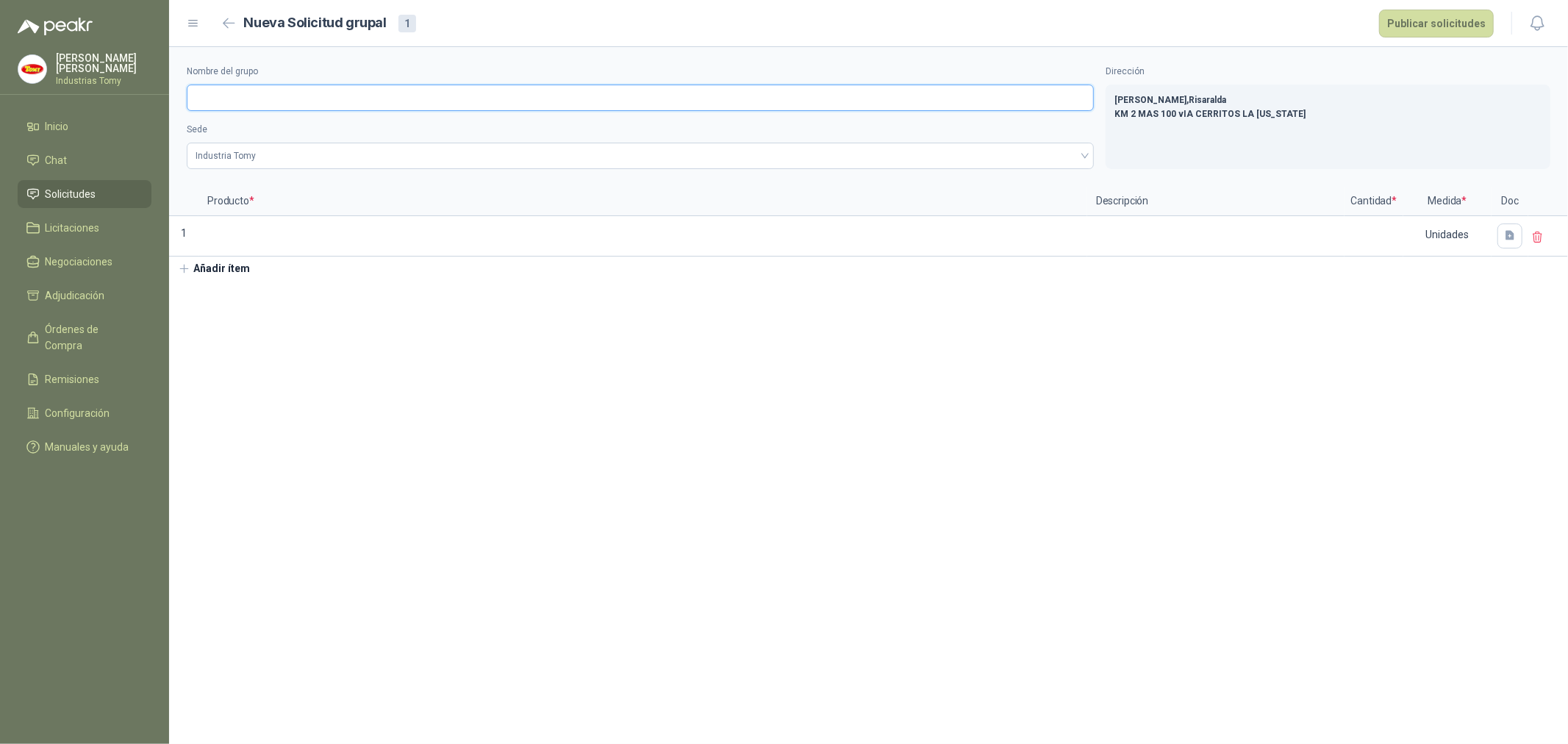
click at [349, 97] on input "Nombre del grupo" at bounding box center [640, 98] width 907 height 27
type input "**********"
click at [253, 235] on input at bounding box center [643, 232] width 886 height 28
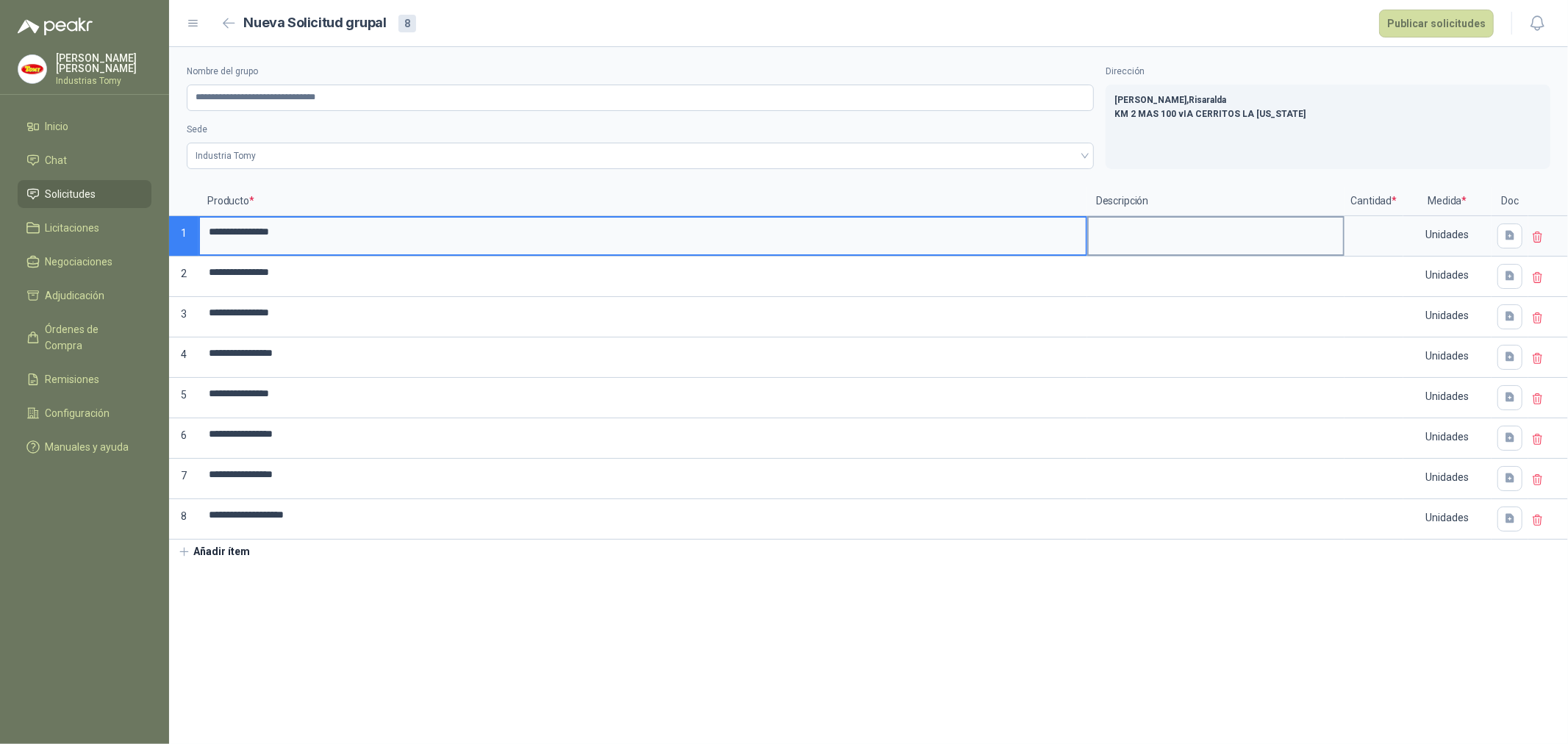
click at [1164, 245] on textarea at bounding box center [1216, 234] width 254 height 34
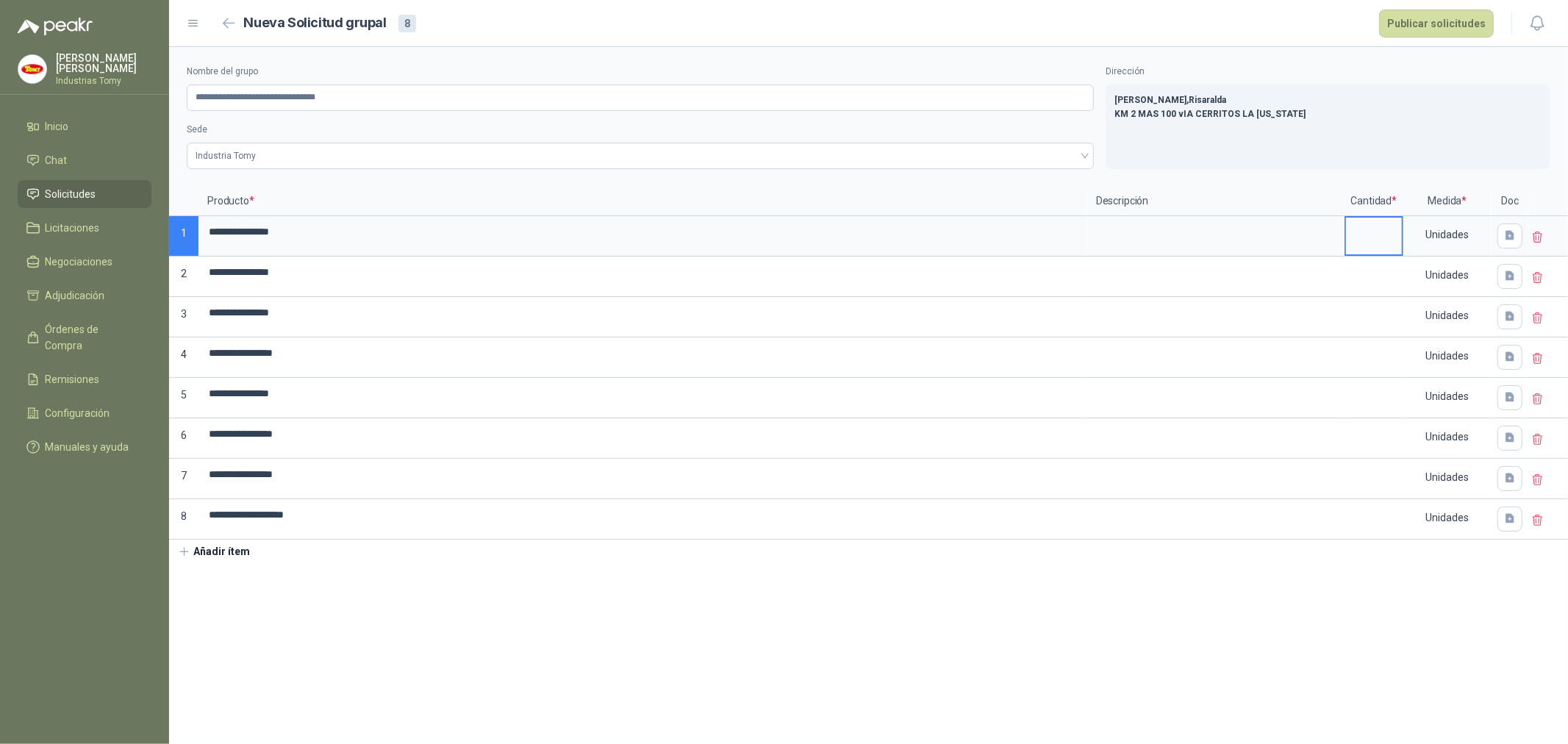
click at [1385, 226] on input at bounding box center [1374, 232] width 56 height 28
click at [1479, 520] on div "Unidades" at bounding box center [1448, 517] width 85 height 34
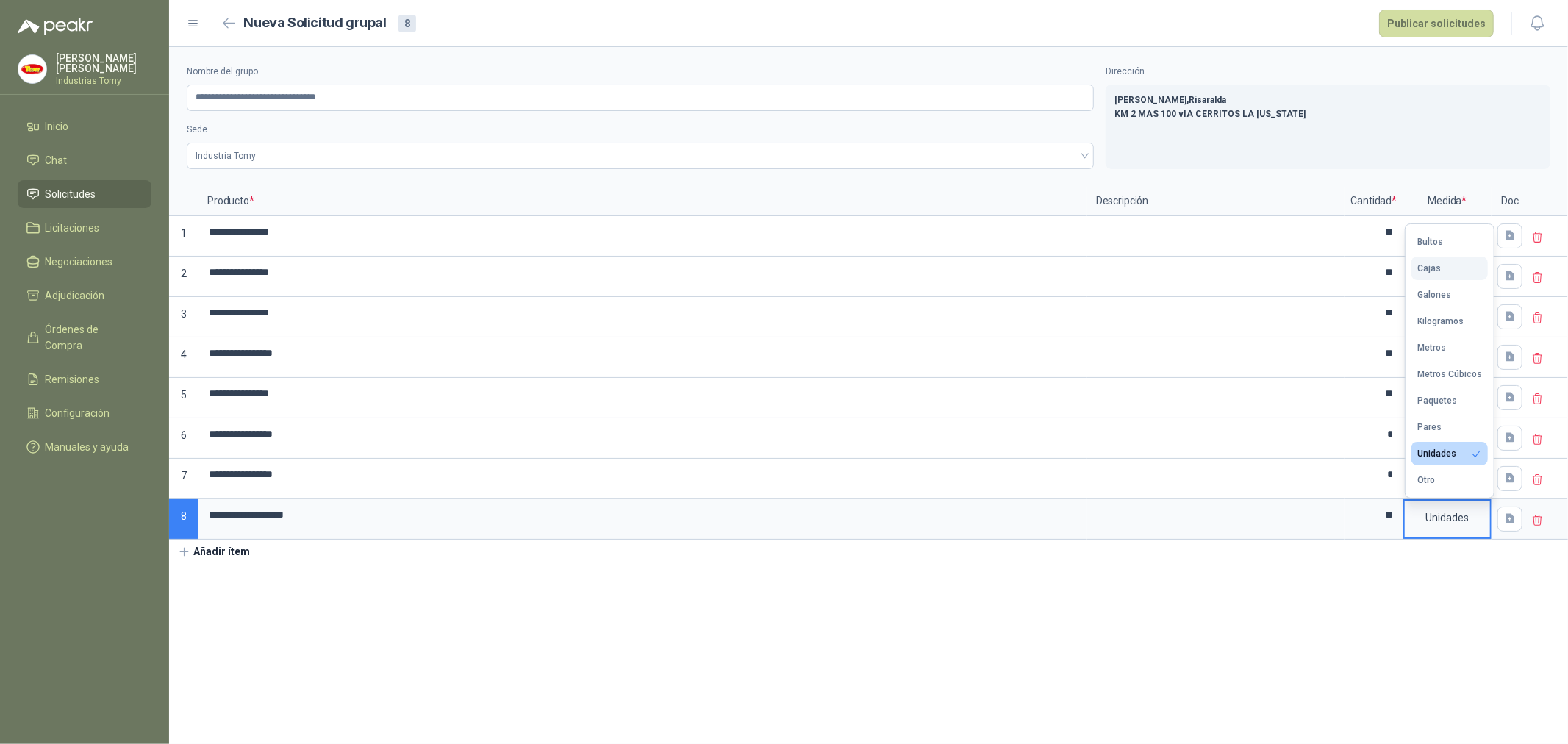
click at [1448, 259] on button "Cajas" at bounding box center [1449, 268] width 76 height 24
click at [1385, 611] on section "**********" at bounding box center [869, 396] width 1399 height 697
click at [1172, 601] on section "**********" at bounding box center [869, 396] width 1399 height 697
click at [1238, 645] on section "**********" at bounding box center [869, 396] width 1399 height 697
click at [993, 602] on section "**********" at bounding box center [869, 396] width 1399 height 697
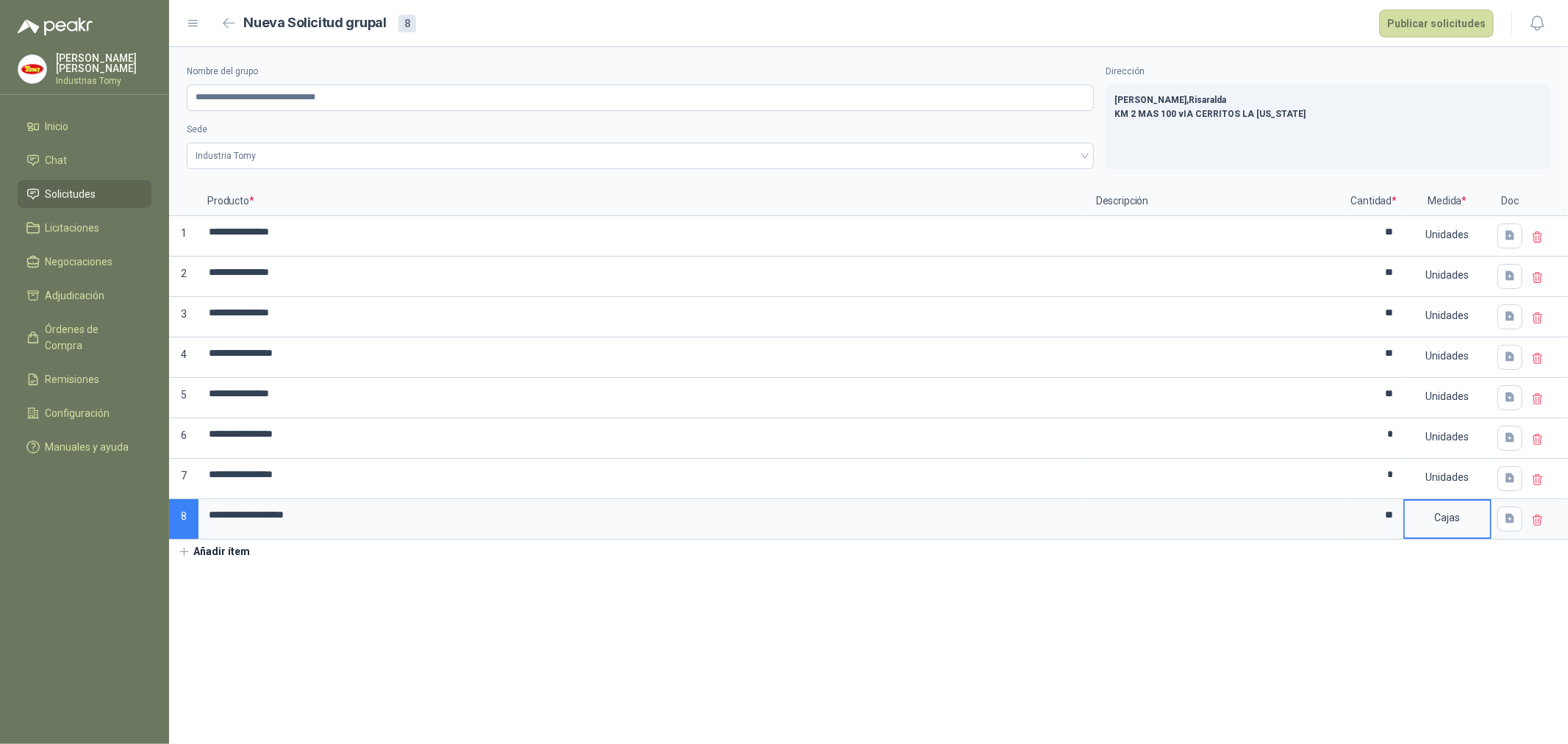
click at [1208, 99] on p "[PERSON_NAME] , [GEOGRAPHIC_DATA]" at bounding box center [1328, 101] width 427 height 14
click at [410, 613] on section "**********" at bounding box center [869, 396] width 1399 height 697
click at [462, 655] on section "**********" at bounding box center [869, 396] width 1399 height 697
click at [686, 626] on section "**********" at bounding box center [869, 396] width 1399 height 697
click at [629, 618] on section "**********" at bounding box center [869, 396] width 1399 height 697
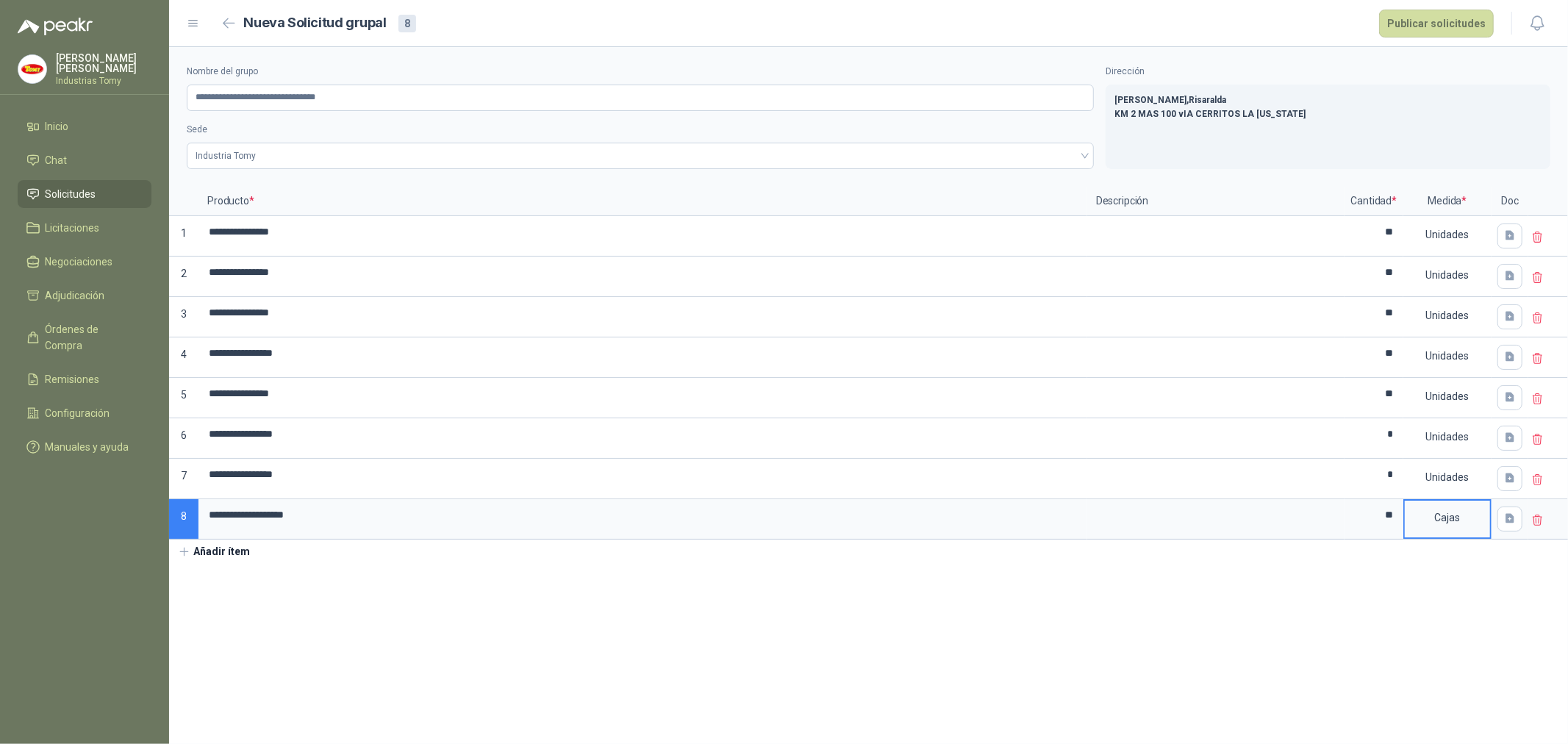
click at [1444, 652] on section "**********" at bounding box center [869, 396] width 1399 height 697
click at [1399, 112] on p "KM 2 MAS 100 vIA CERRITOS LA [US_STATE]" at bounding box center [1328, 114] width 427 height 14
click at [1419, 22] on button "Publicar solicitudes" at bounding box center [1437, 24] width 115 height 28
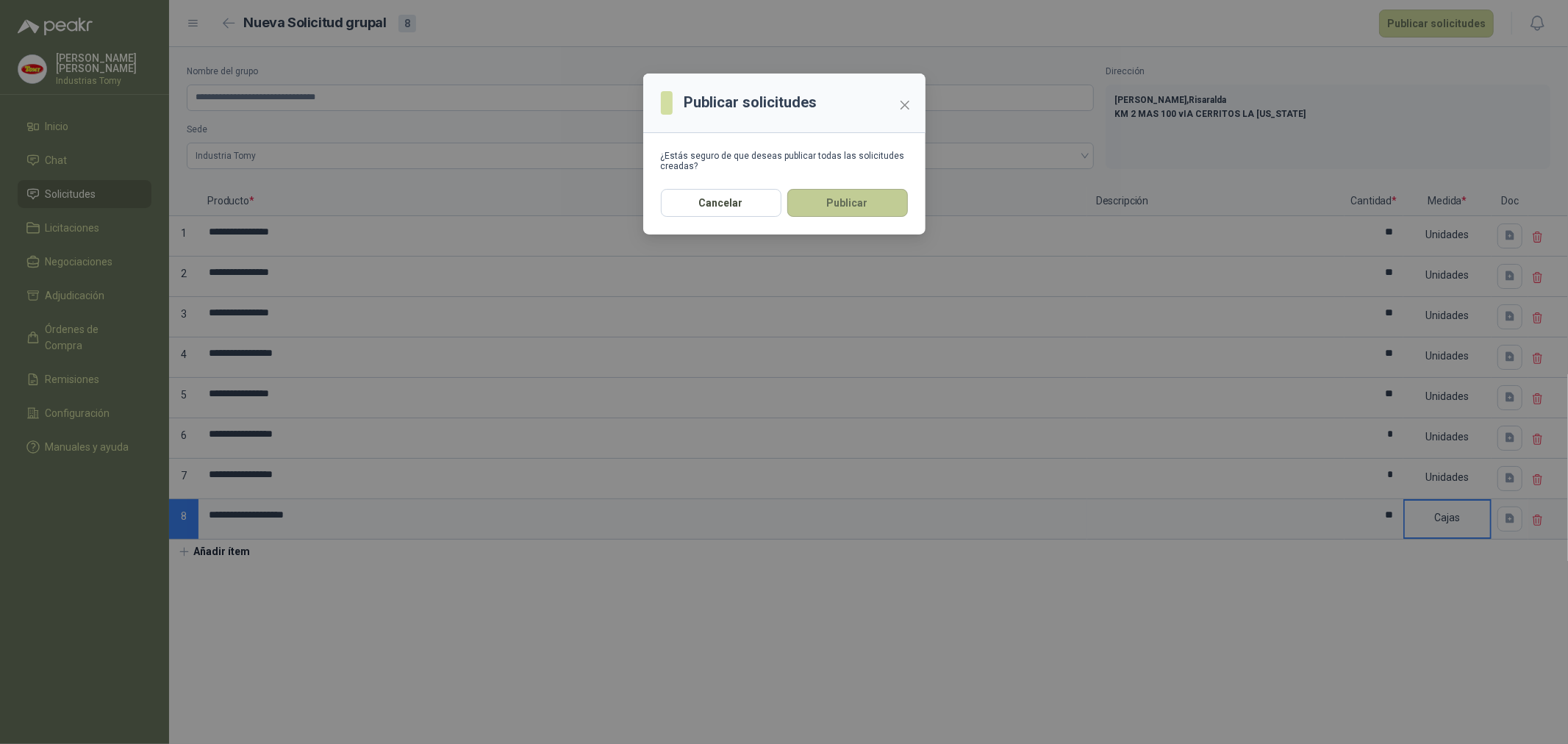
click at [850, 201] on button "Publicar" at bounding box center [847, 203] width 120 height 28
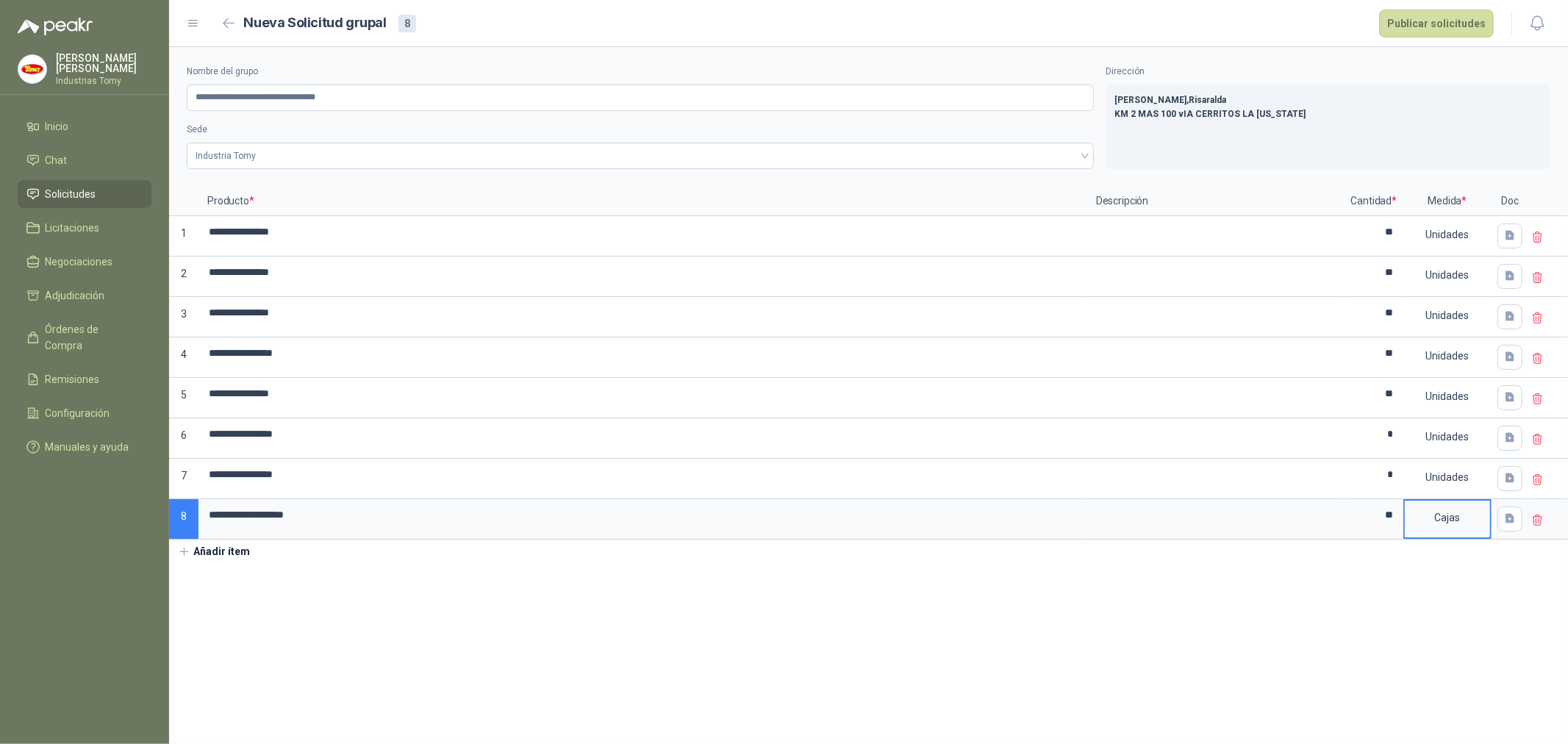
click at [1440, 23] on button "Publicar solicitudes" at bounding box center [1437, 24] width 115 height 28
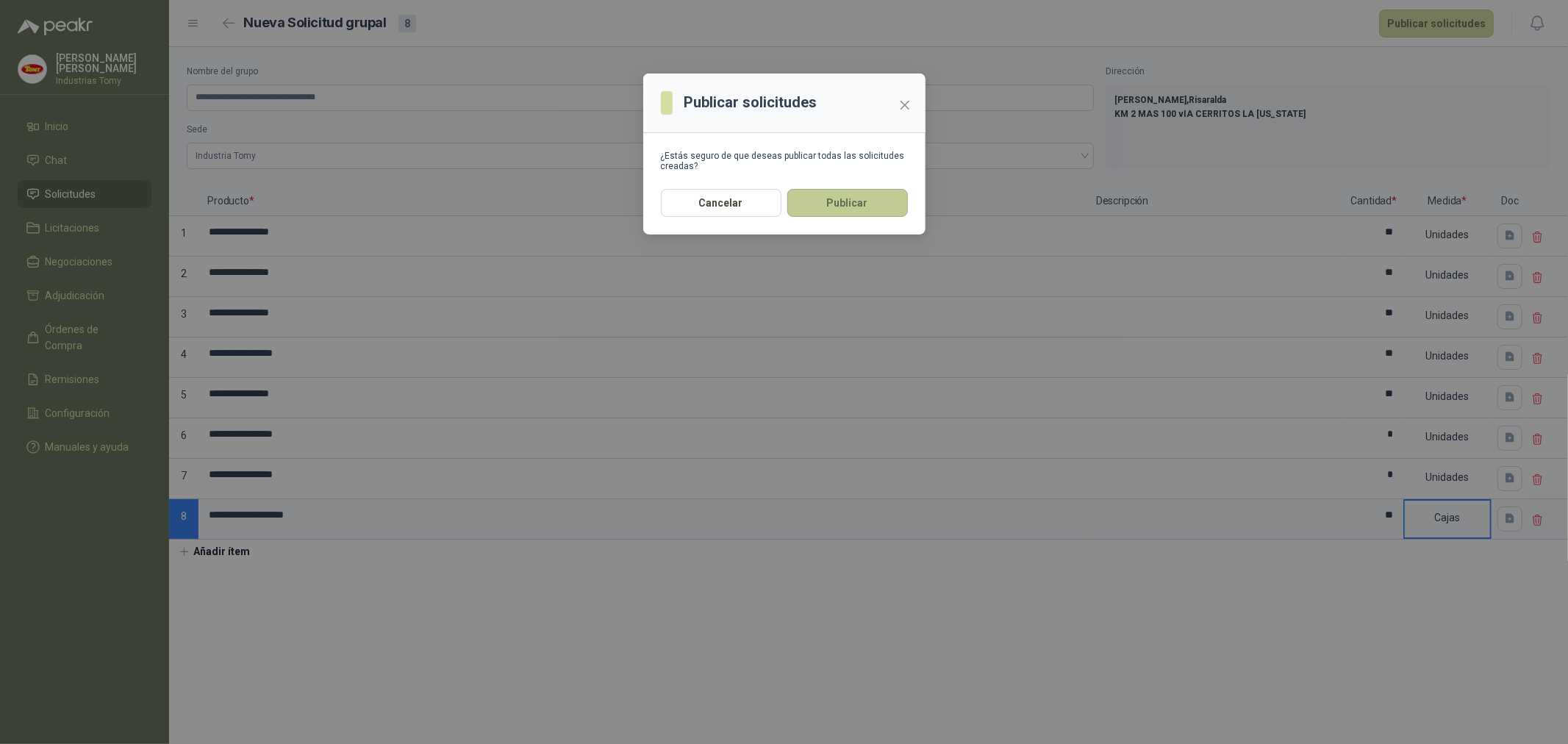
click at [887, 208] on button "Publicar" at bounding box center [847, 203] width 120 height 28
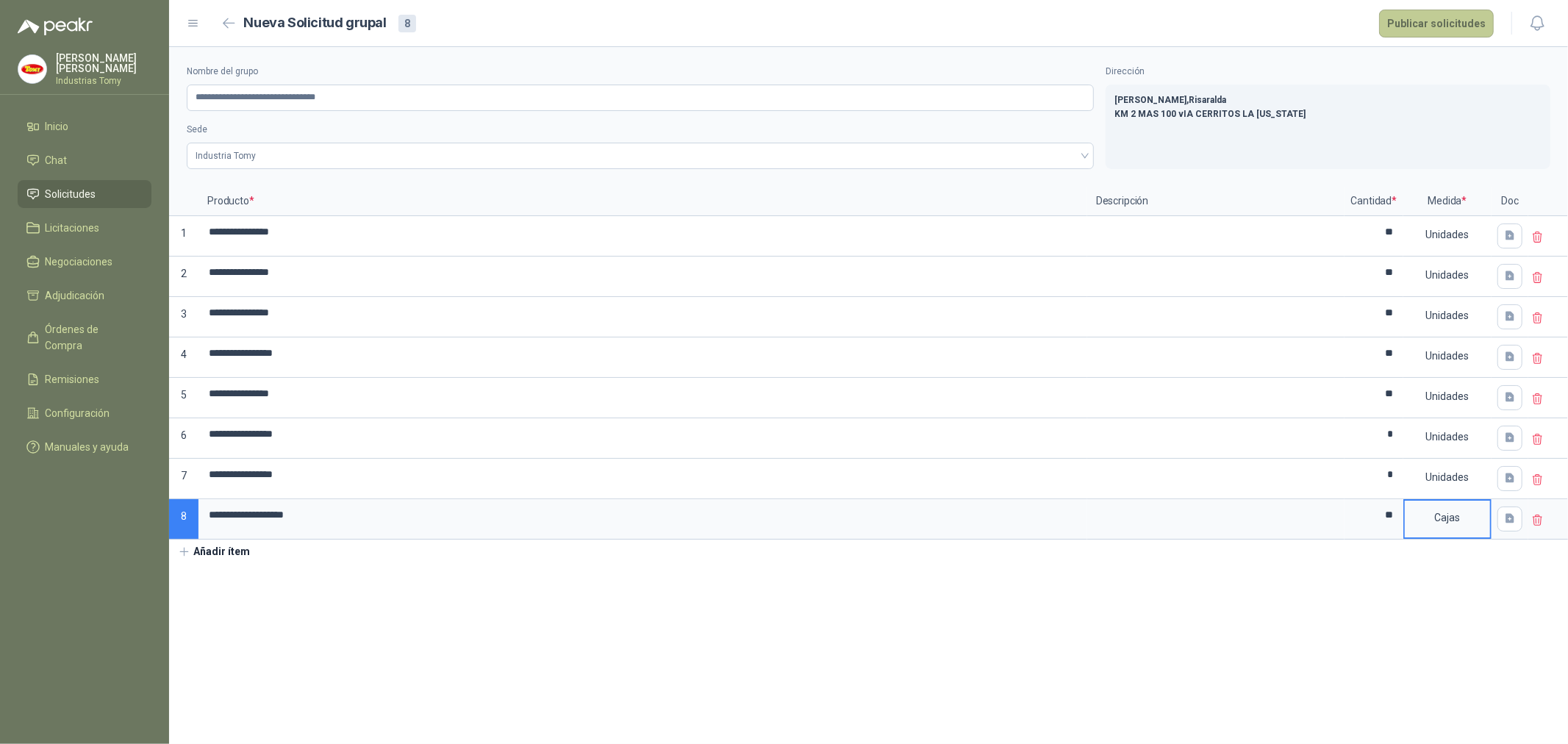
click at [1455, 26] on button "Publicar solicitudes" at bounding box center [1437, 24] width 115 height 28
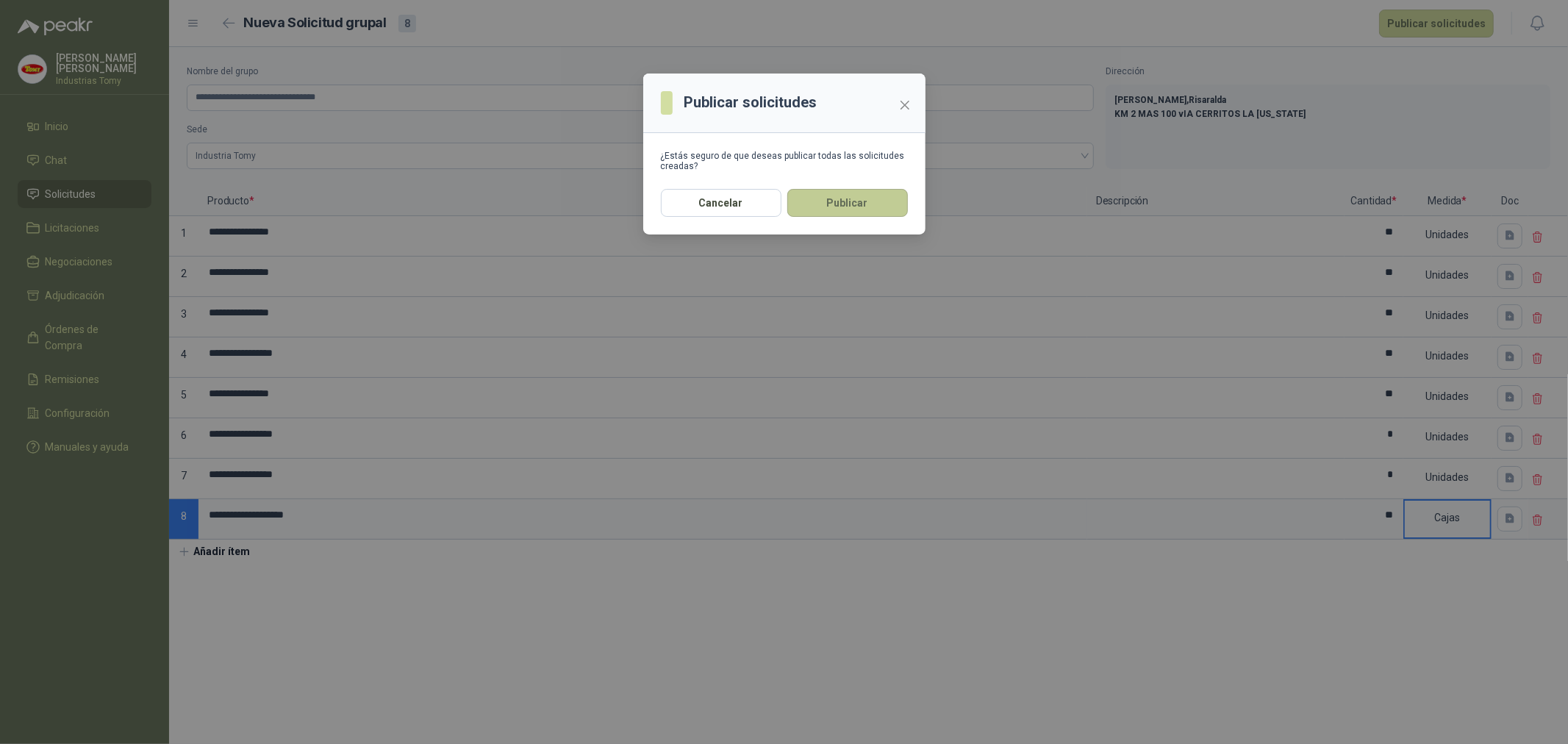
click at [839, 207] on button "Publicar" at bounding box center [847, 203] width 120 height 28
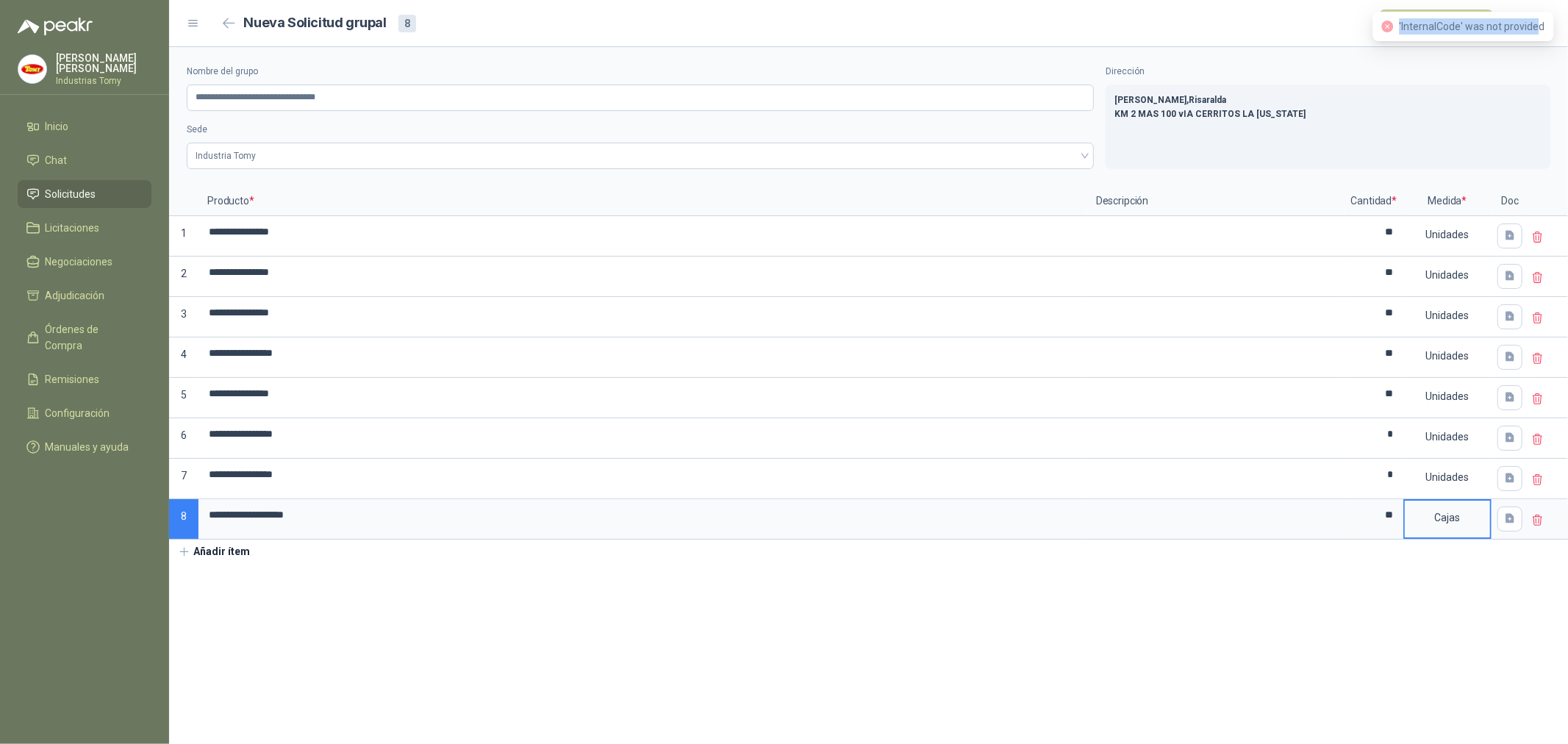
drag, startPoint x: 1540, startPoint y: 23, endPoint x: 1391, endPoint y: 28, distance: 149.1
click at [1391, 28] on div "'InternalCode' was not provided" at bounding box center [1463, 26] width 163 height 17
click at [1462, 28] on span "'InternalCode' was not provided" at bounding box center [1471, 26] width 146 height 12
drag, startPoint x: 1532, startPoint y: 29, endPoint x: 1466, endPoint y: 31, distance: 66.0
click at [1466, 31] on span "'InternalCode' was not provided" at bounding box center [1471, 26] width 146 height 12
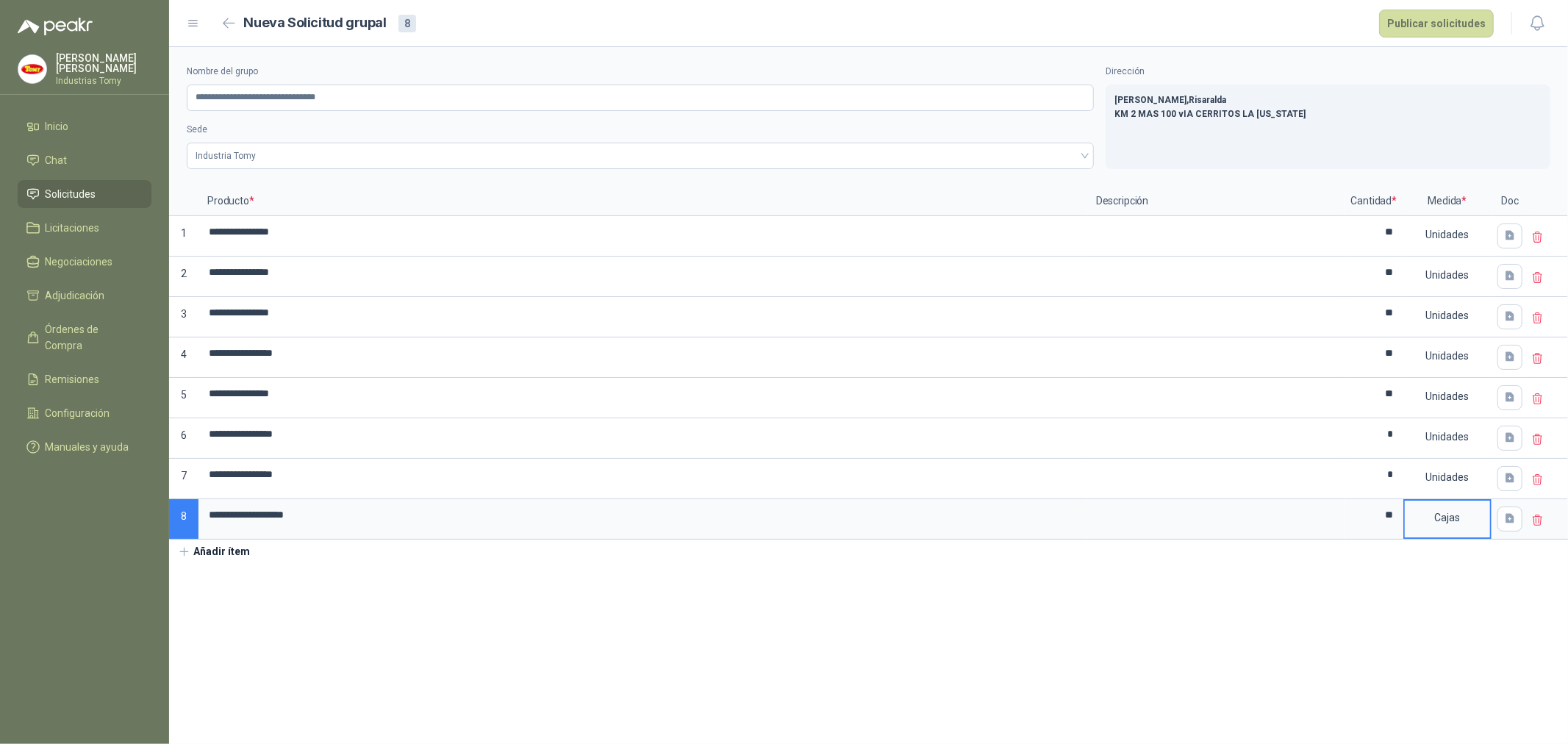
click at [408, 634] on section "**********" at bounding box center [869, 396] width 1399 height 697
click at [651, 666] on section "**********" at bounding box center [869, 396] width 1399 height 697
click at [651, 661] on section "**********" at bounding box center [869, 396] width 1399 height 697
click at [497, 643] on section "**********" at bounding box center [869, 396] width 1399 height 697
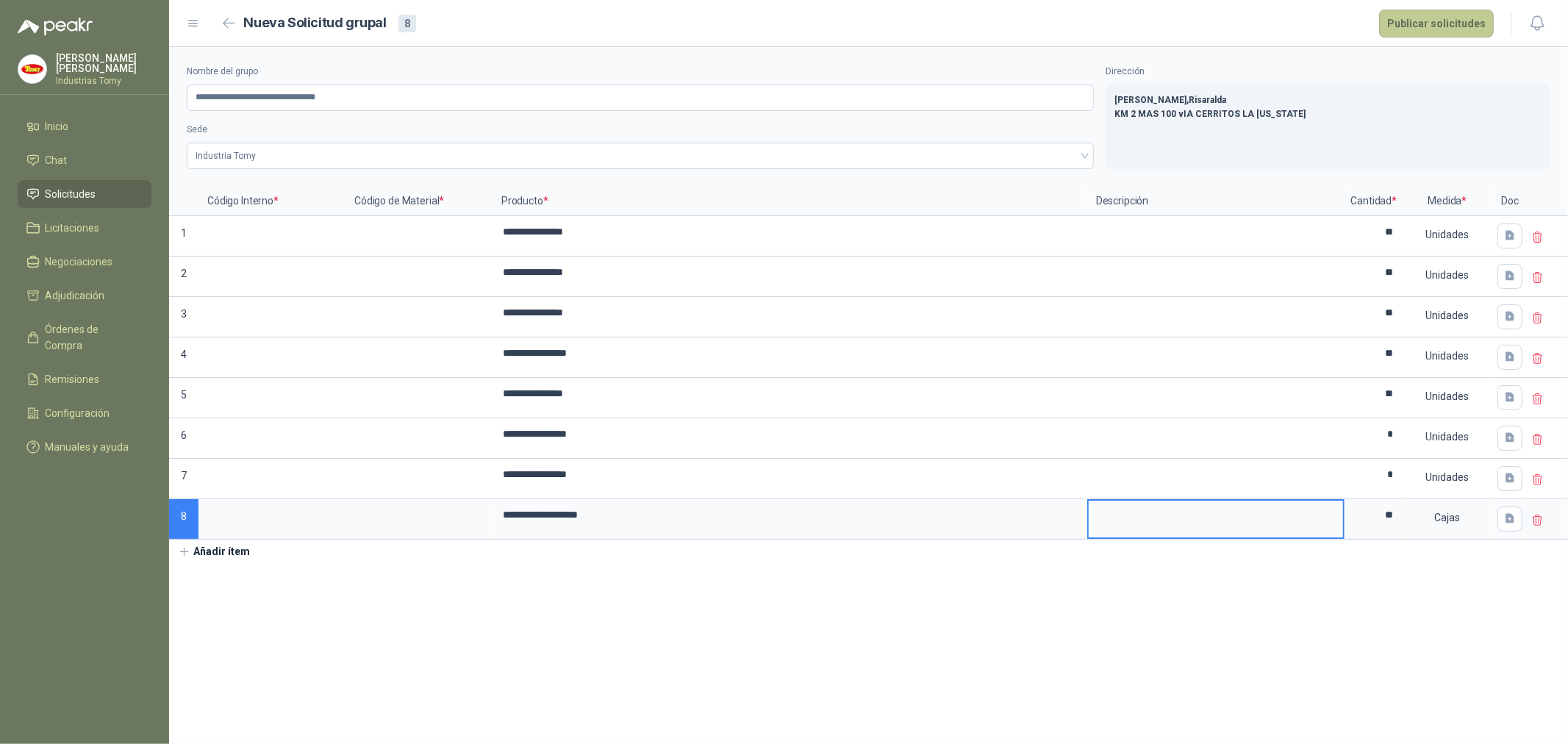
click at [1453, 18] on button "Publicar solicitudes" at bounding box center [1437, 24] width 115 height 28
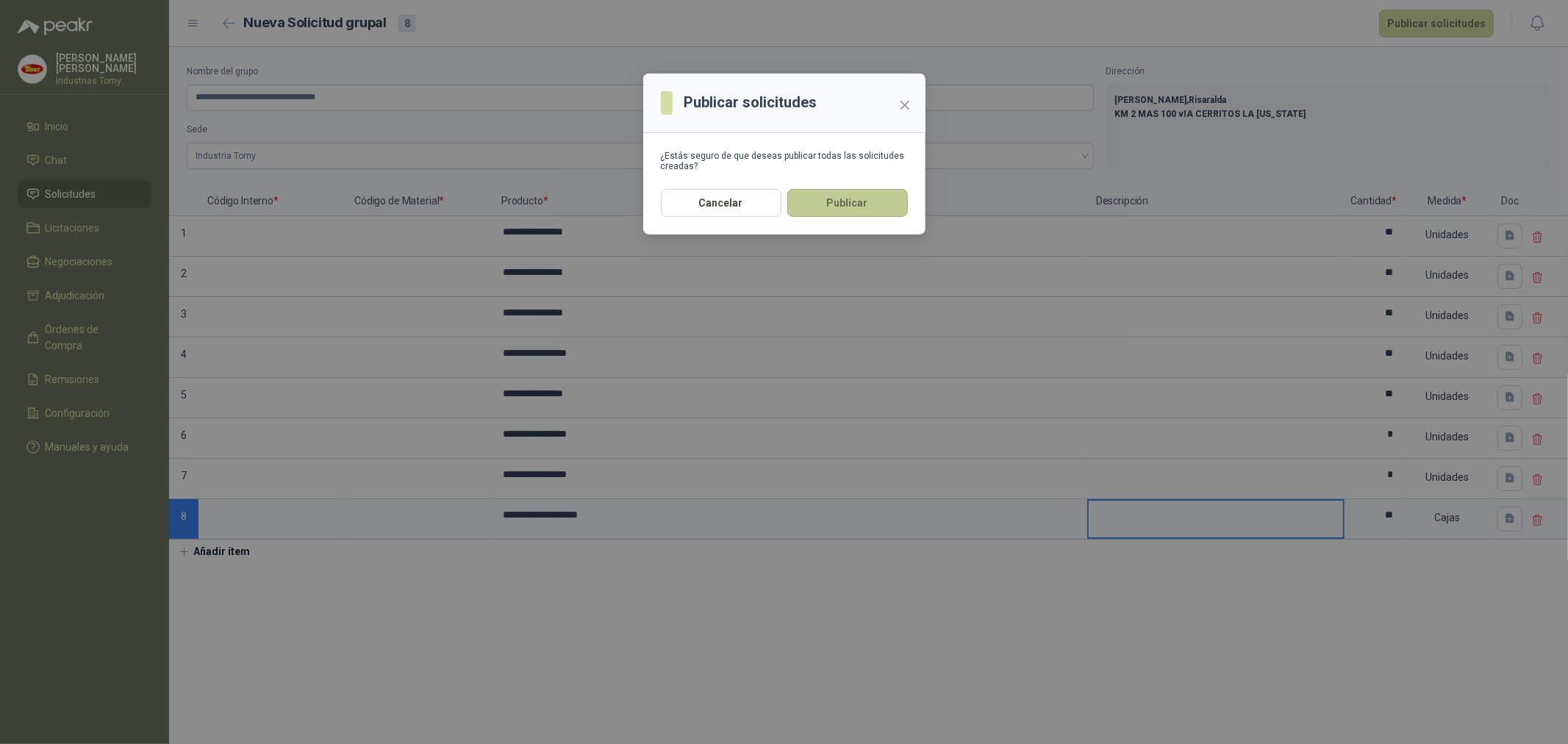
click at [876, 199] on button "Publicar" at bounding box center [847, 203] width 120 height 28
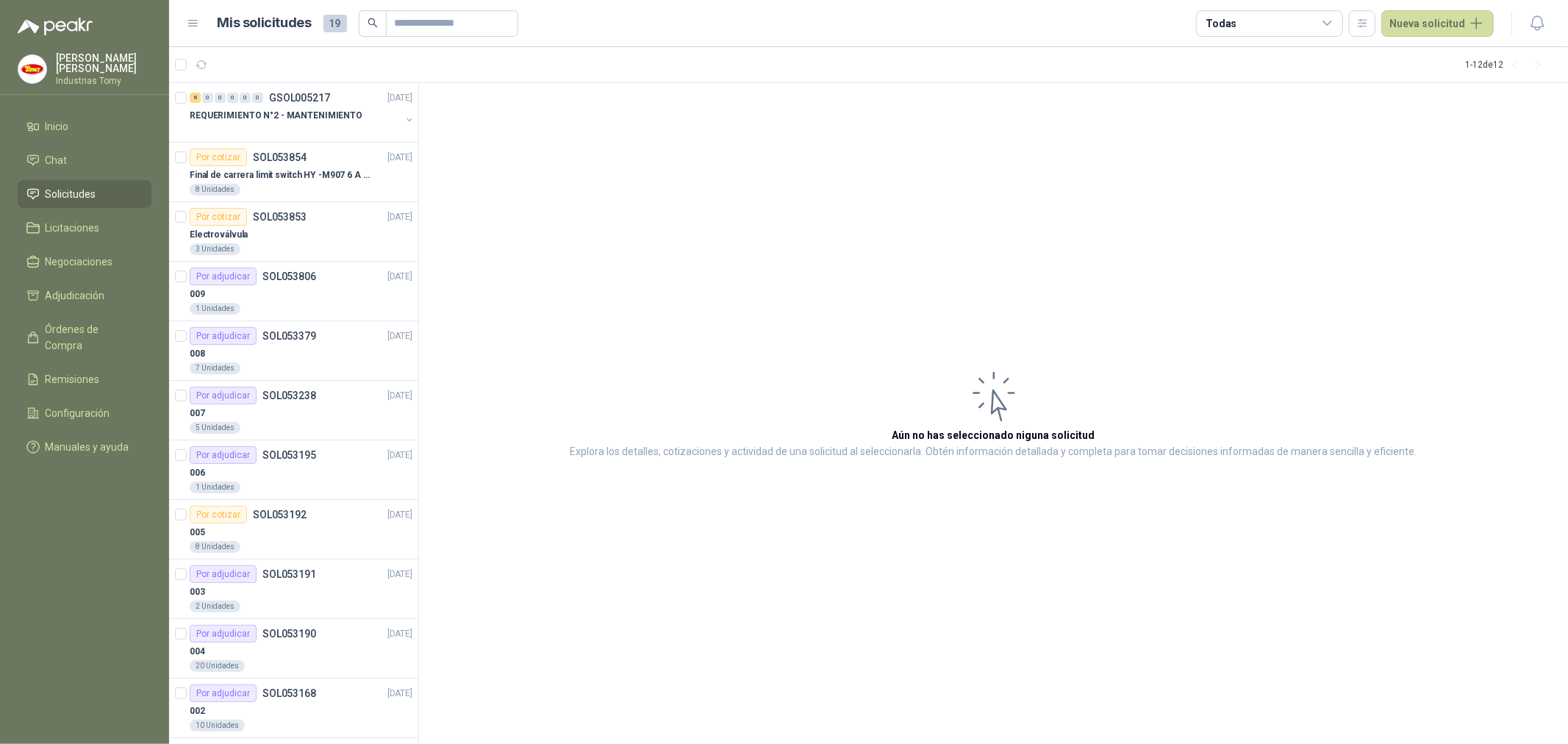
click at [833, 325] on article "Aún no has seleccionado niguna solicitud Explora los detalles, cotizaciones y a…" at bounding box center [994, 414] width 1149 height 661
click at [756, 230] on article "Aún no has seleccionado niguna solicitud Explora los detalles, cotizaciones y a…" at bounding box center [994, 414] width 1149 height 661
drag, startPoint x: 791, startPoint y: 327, endPoint x: 364, endPoint y: 70, distance: 498.4
click at [791, 327] on article "Aún no has seleccionado niguna solicitud Explora los detalles, cotizaciones y a…" at bounding box center [994, 414] width 1149 height 661
click at [333, 125] on div at bounding box center [295, 130] width 211 height 12
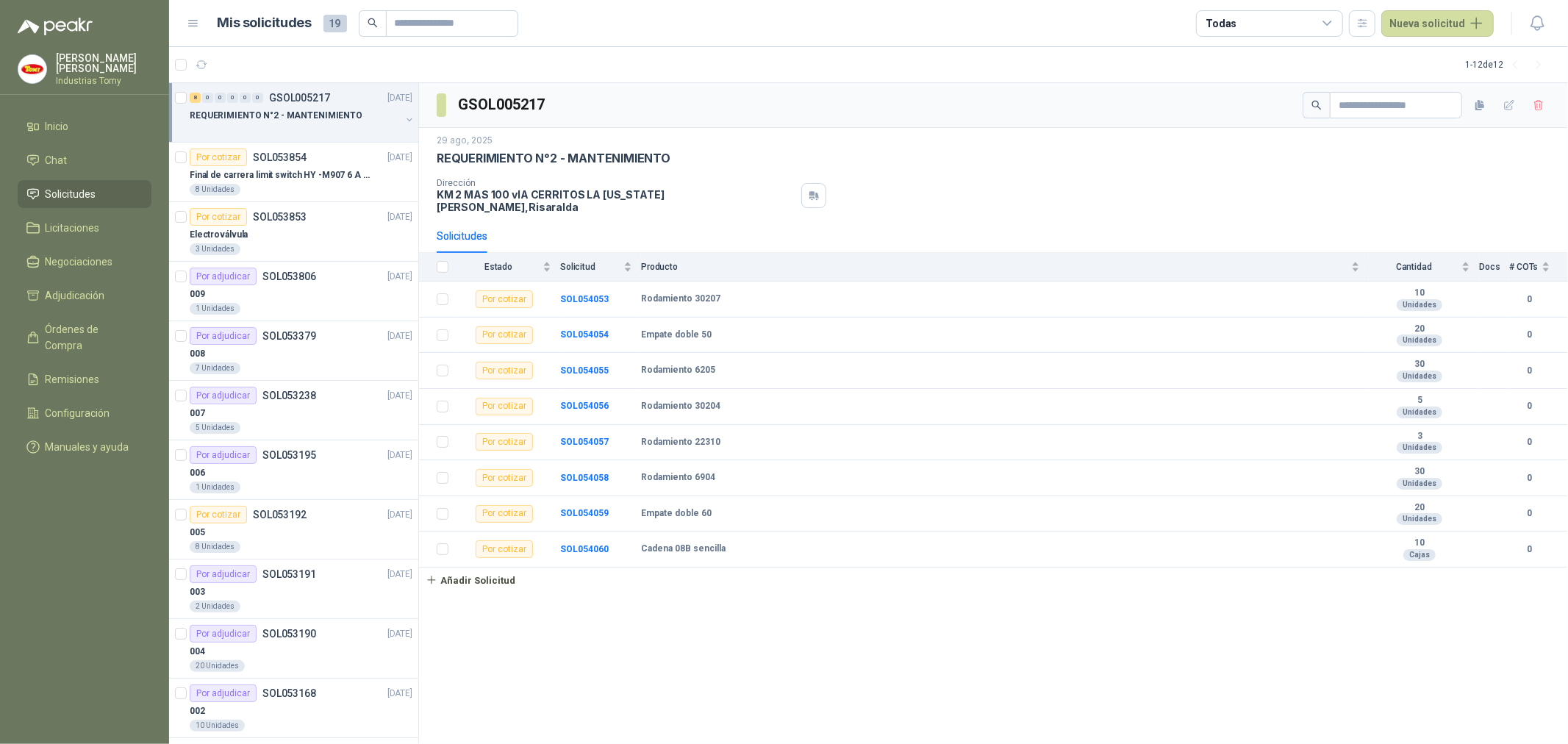
click at [961, 169] on div "[DATE] REQUERIMIENTO N°2 - MANTENIMIENTO Dirección KM 2 MAS 100 vIA CERRITOS LA…" at bounding box center [994, 173] width 1114 height 79
drag, startPoint x: 965, startPoint y: 129, endPoint x: 965, endPoint y: 109, distance: 20.0
click at [965, 129] on div "[DATE] REQUERIMIENTO N°2 - MANTENIMIENTO Dirección KM 2 MAS 100 vIA CERRITOS LA…" at bounding box center [994, 174] width 1149 height 91
click at [959, 76] on article "1 - 12 de 12" at bounding box center [869, 64] width 1399 height 35
